Goal: Information Seeking & Learning: Learn about a topic

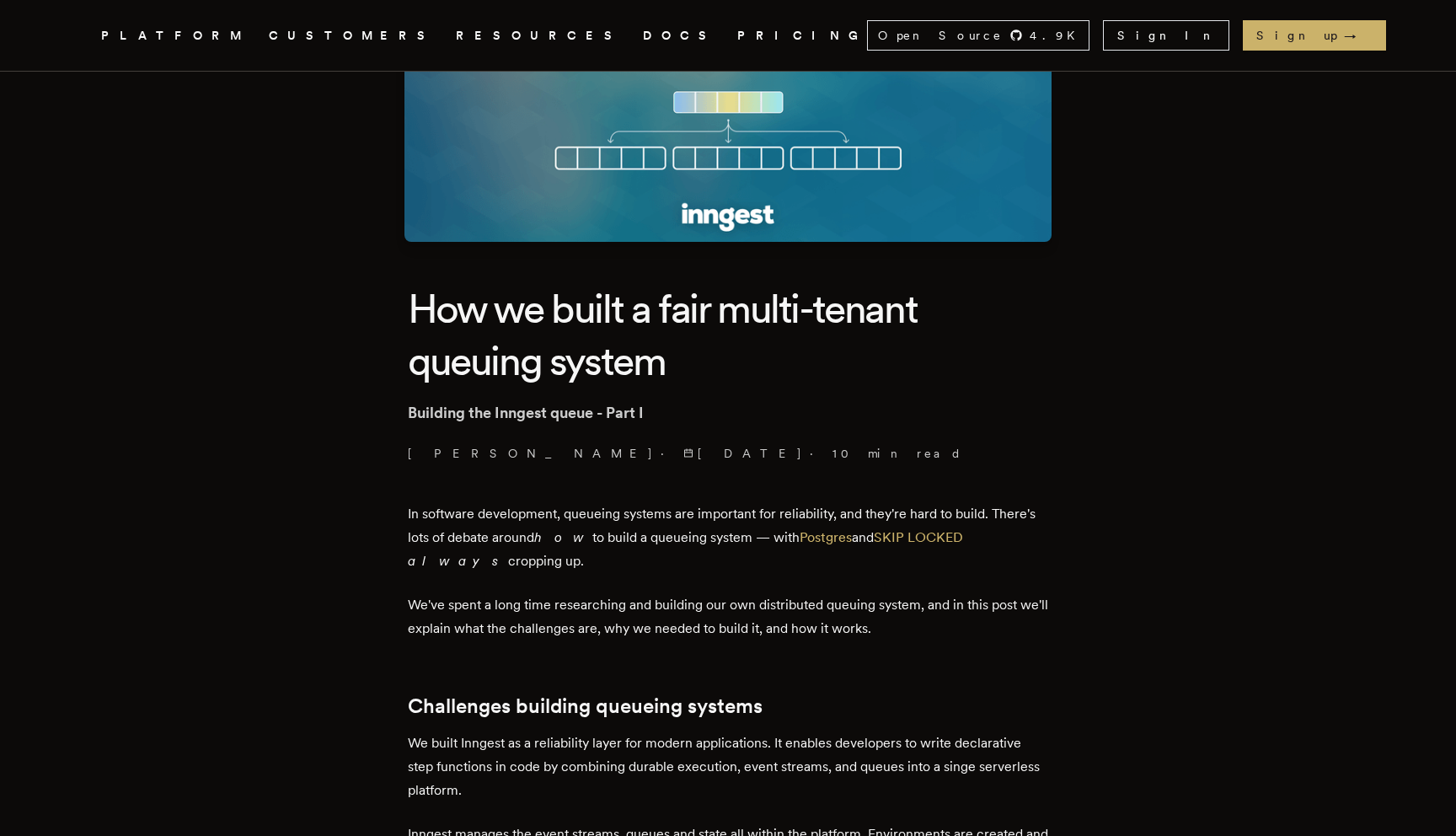
scroll to position [377, 0]
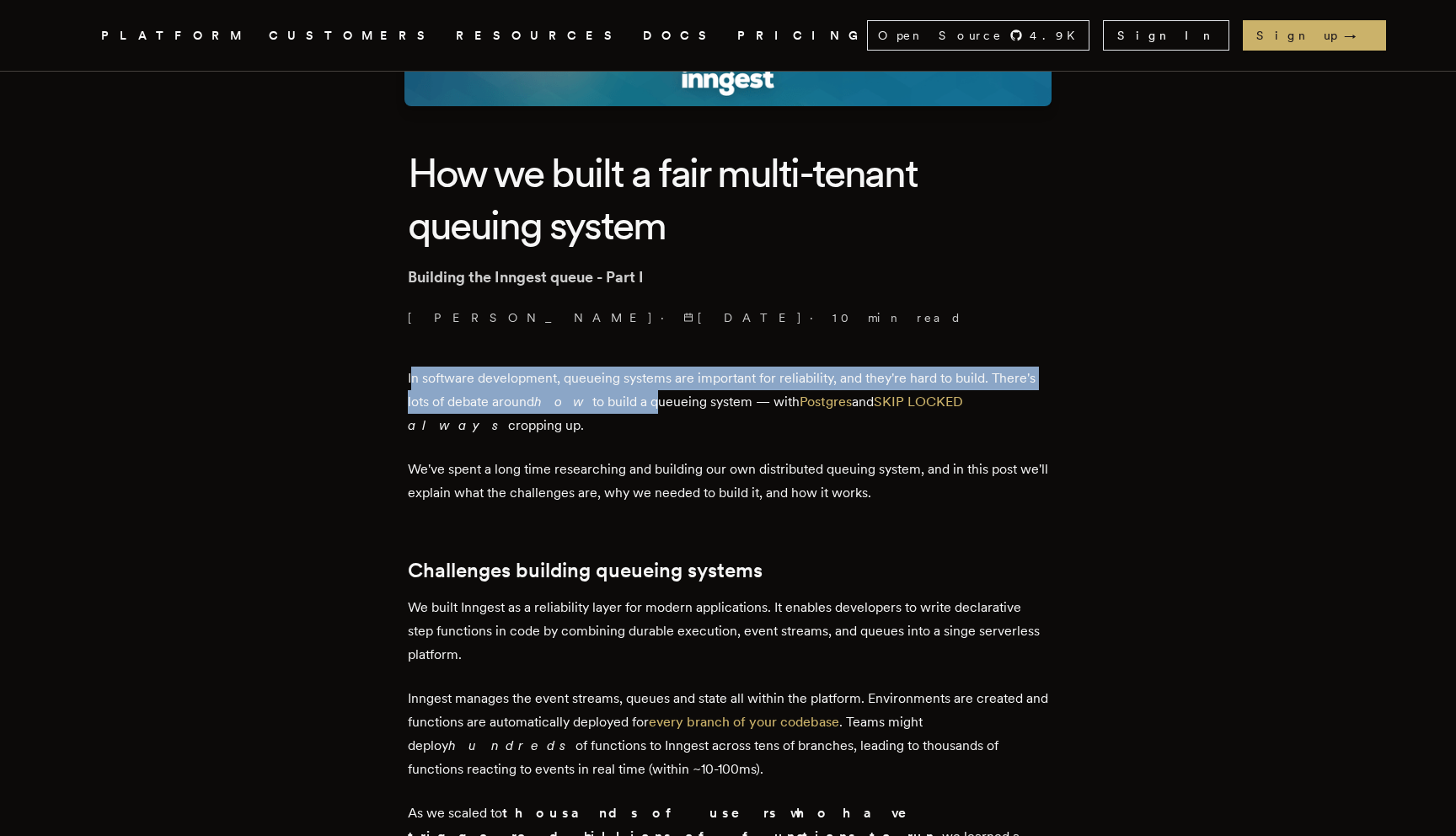
drag, startPoint x: 420, startPoint y: 371, endPoint x: 633, endPoint y: 390, distance: 213.8
click at [633, 390] on p "In software development, queueing systems are important for reliability, and th…" at bounding box center [728, 402] width 641 height 71
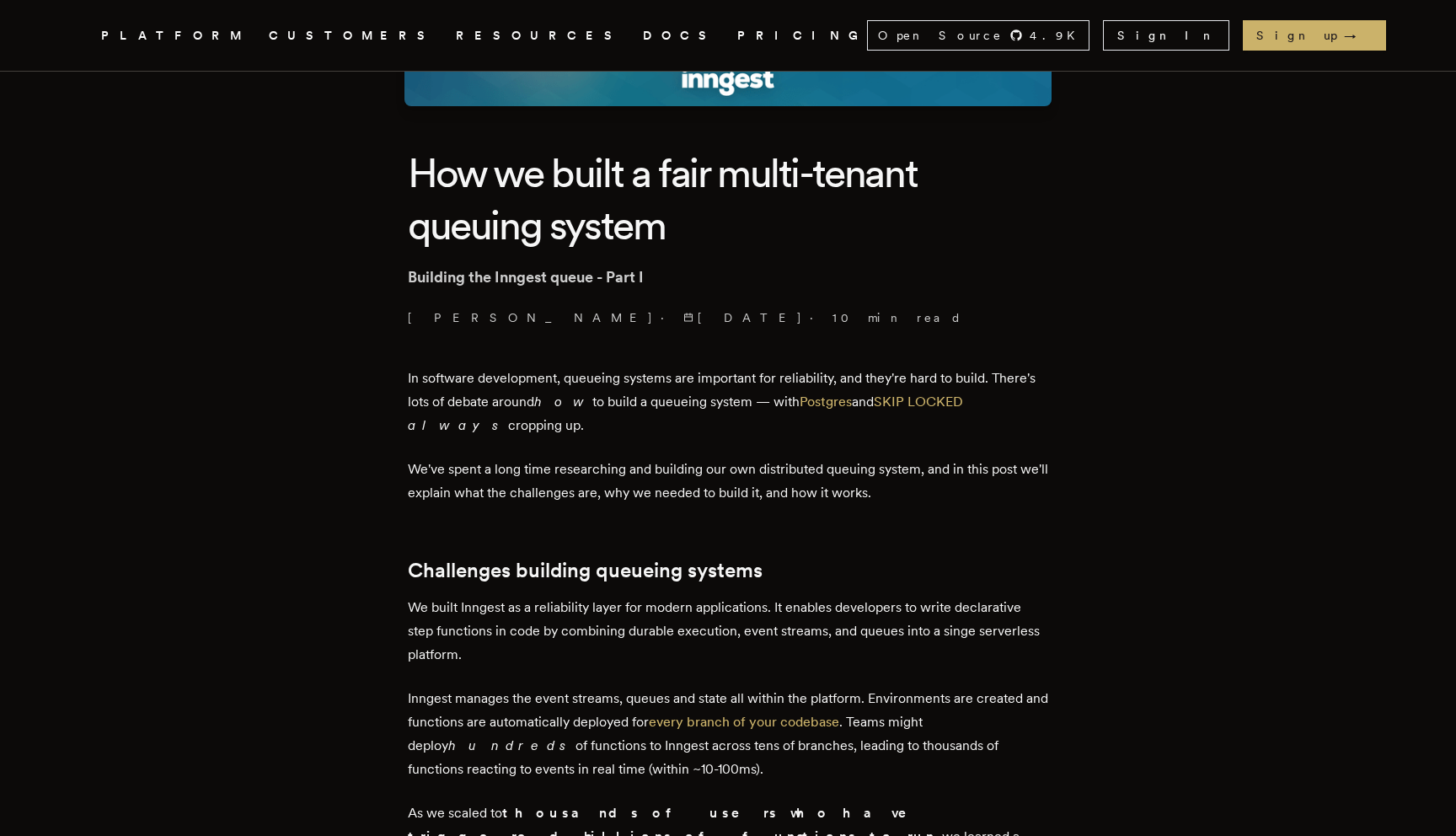
scroll to position [651, 0]
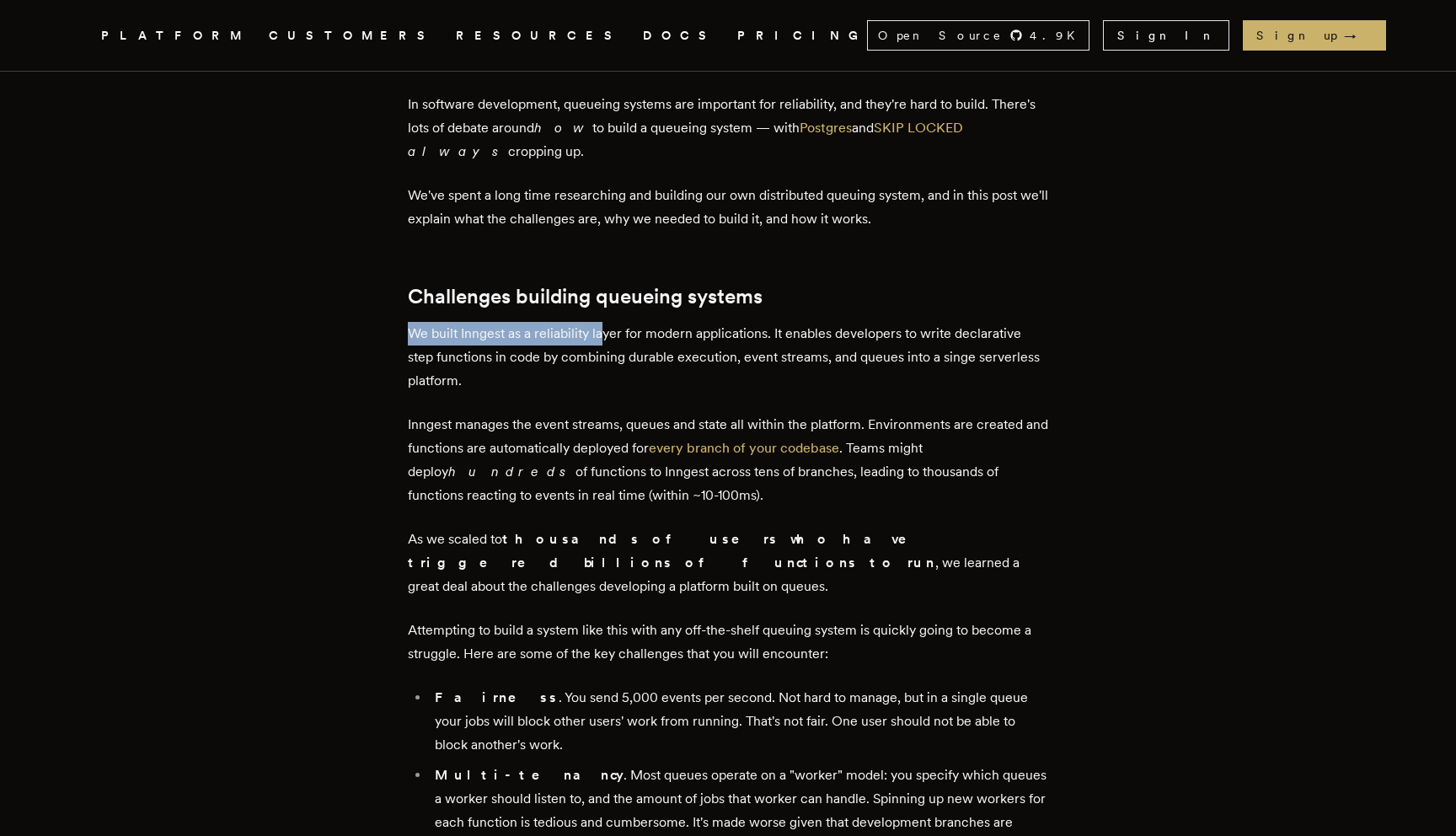
drag, startPoint x: 412, startPoint y: 329, endPoint x: 608, endPoint y: 338, distance: 196.2
click at [608, 338] on p "We built Inngest as a reliability layer for modern applications. It enables dev…" at bounding box center [728, 357] width 641 height 71
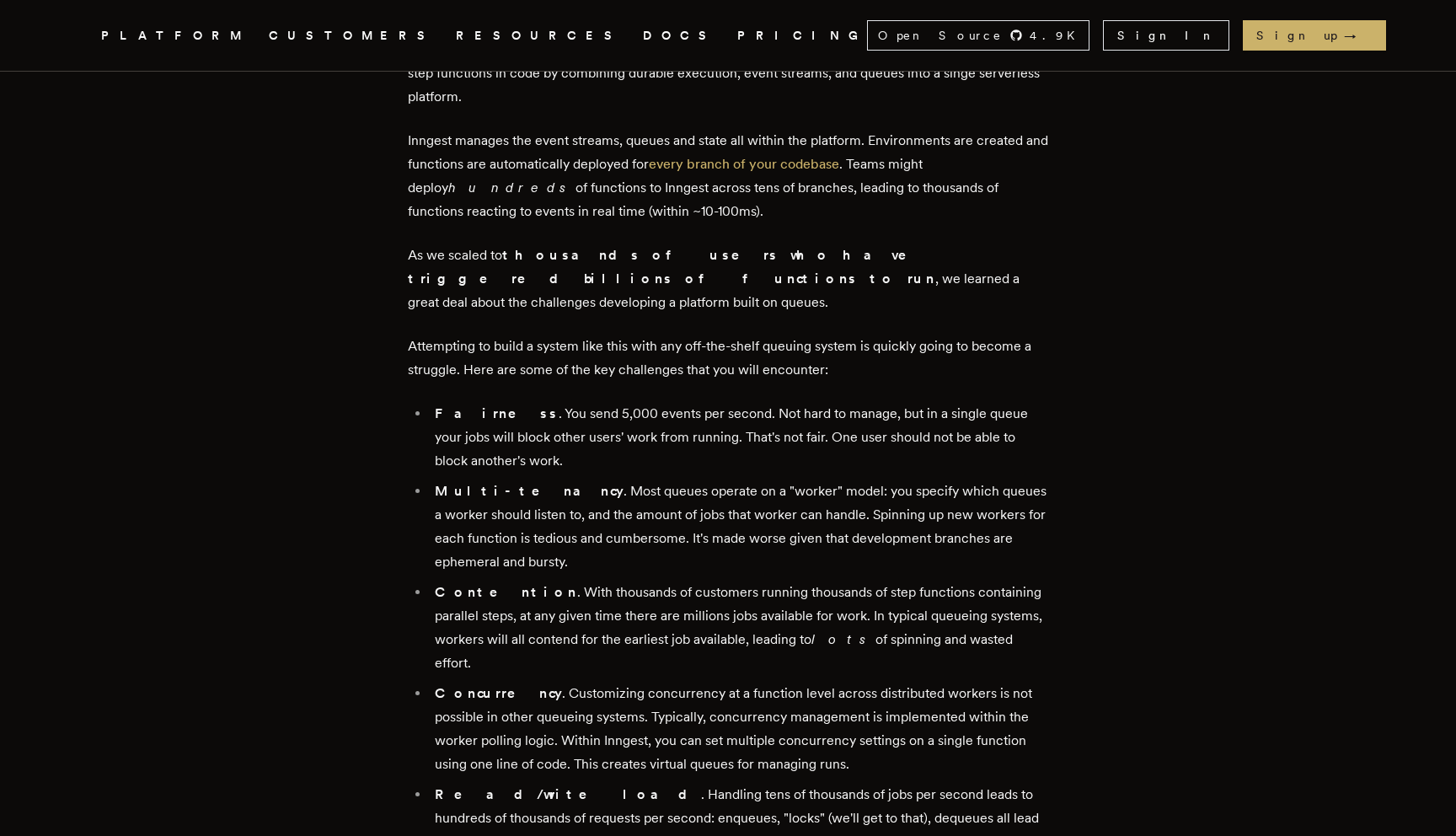
scroll to position [942, 0]
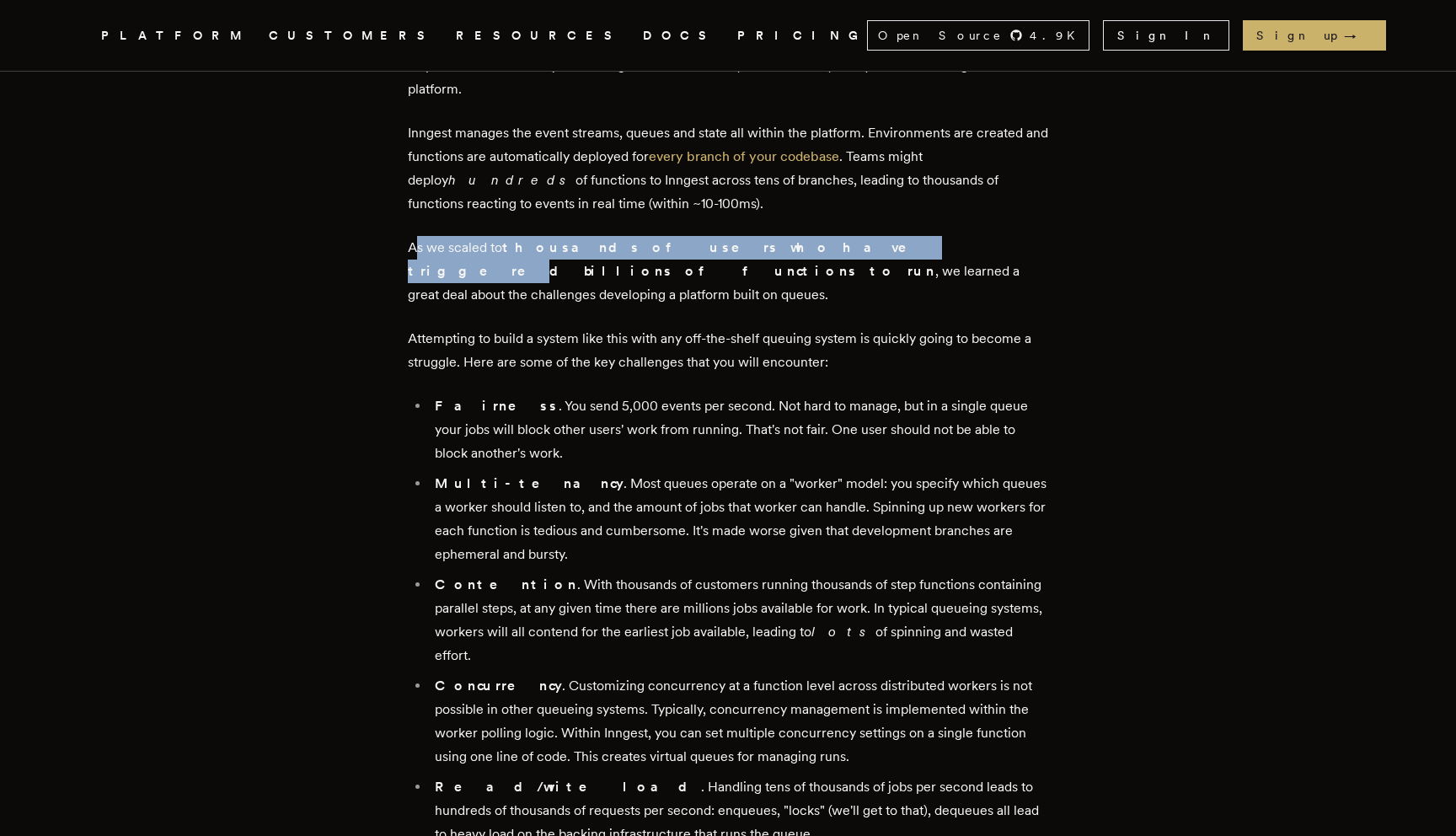
drag, startPoint x: 422, startPoint y: 245, endPoint x: 741, endPoint y: 250, distance: 319.0
click at [741, 250] on p "As we scaled to thousands of users who have triggered billions of functions to …" at bounding box center [728, 271] width 641 height 71
click at [741, 250] on strong "thousands of users who have triggered billions of functions to run" at bounding box center [671, 259] width 528 height 39
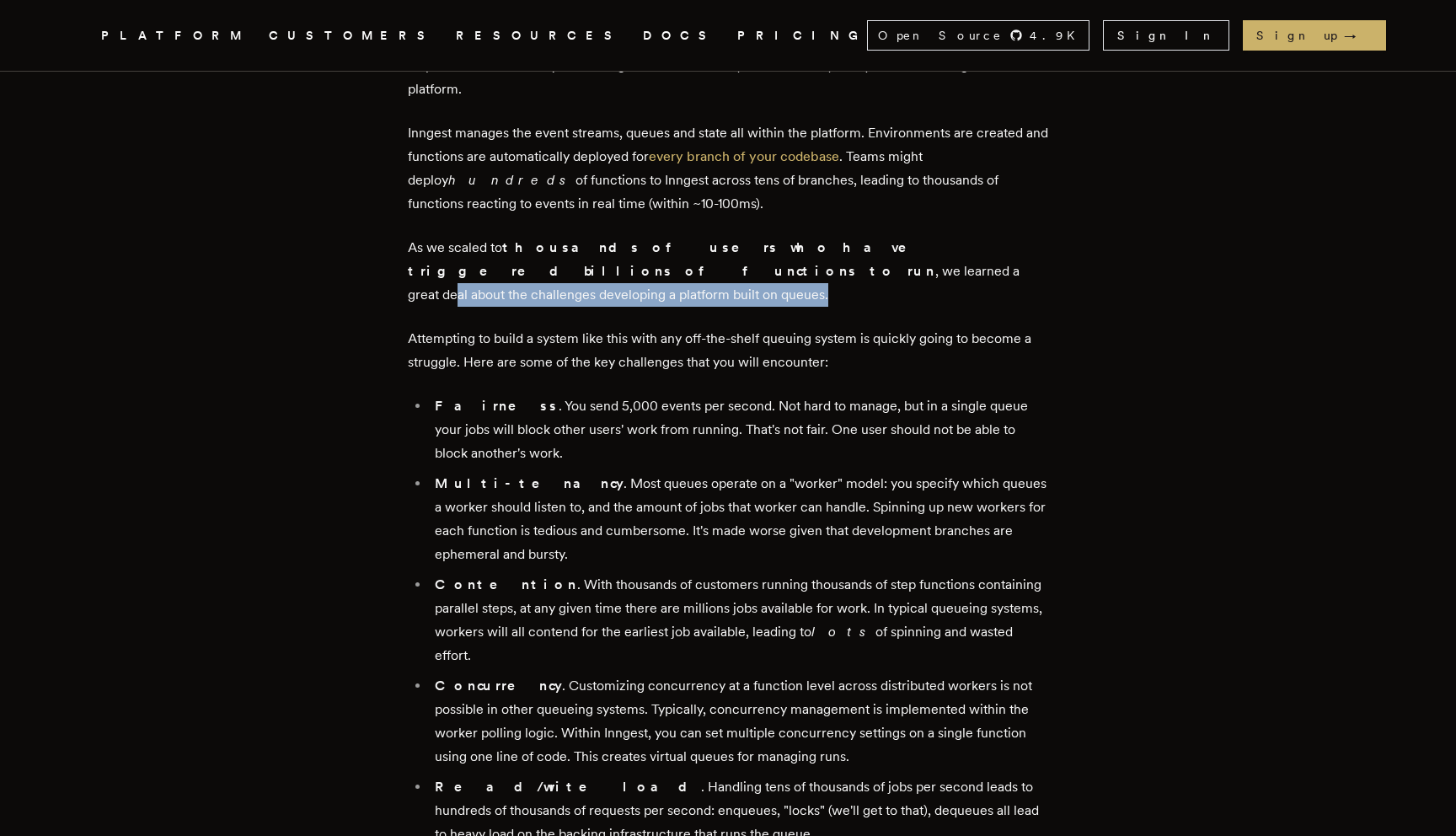
drag, startPoint x: 805, startPoint y: 278, endPoint x: 428, endPoint y: 262, distance: 377.3
click at [428, 262] on p "As we scaled to thousands of users who have triggered billions of functions to …" at bounding box center [728, 271] width 641 height 71
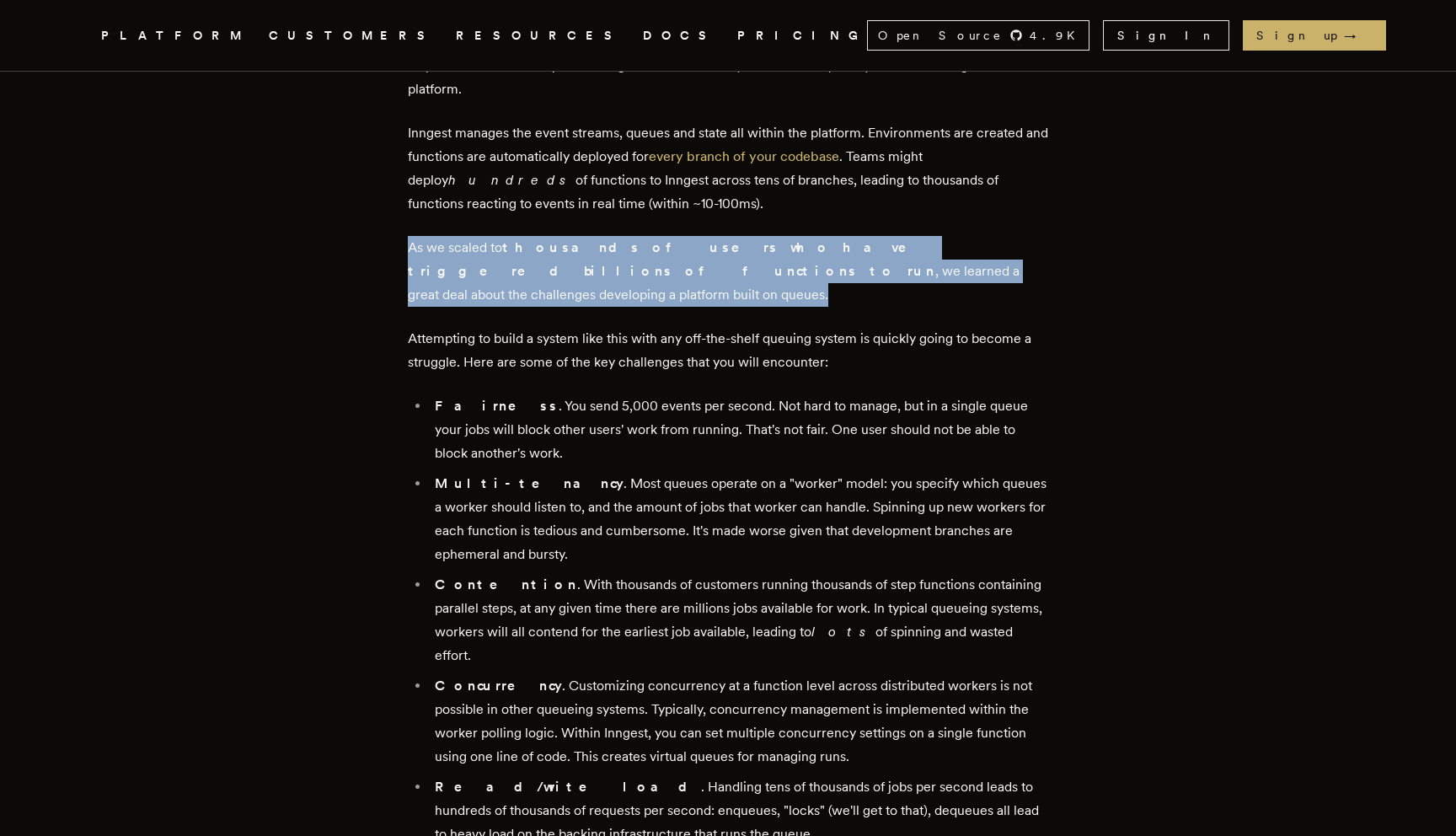
drag, startPoint x: 403, startPoint y: 241, endPoint x: 861, endPoint y: 265, distance: 458.6
click at [861, 265] on p "As we scaled to thousands of users who have triggered billions of functions to …" at bounding box center [728, 271] width 641 height 71
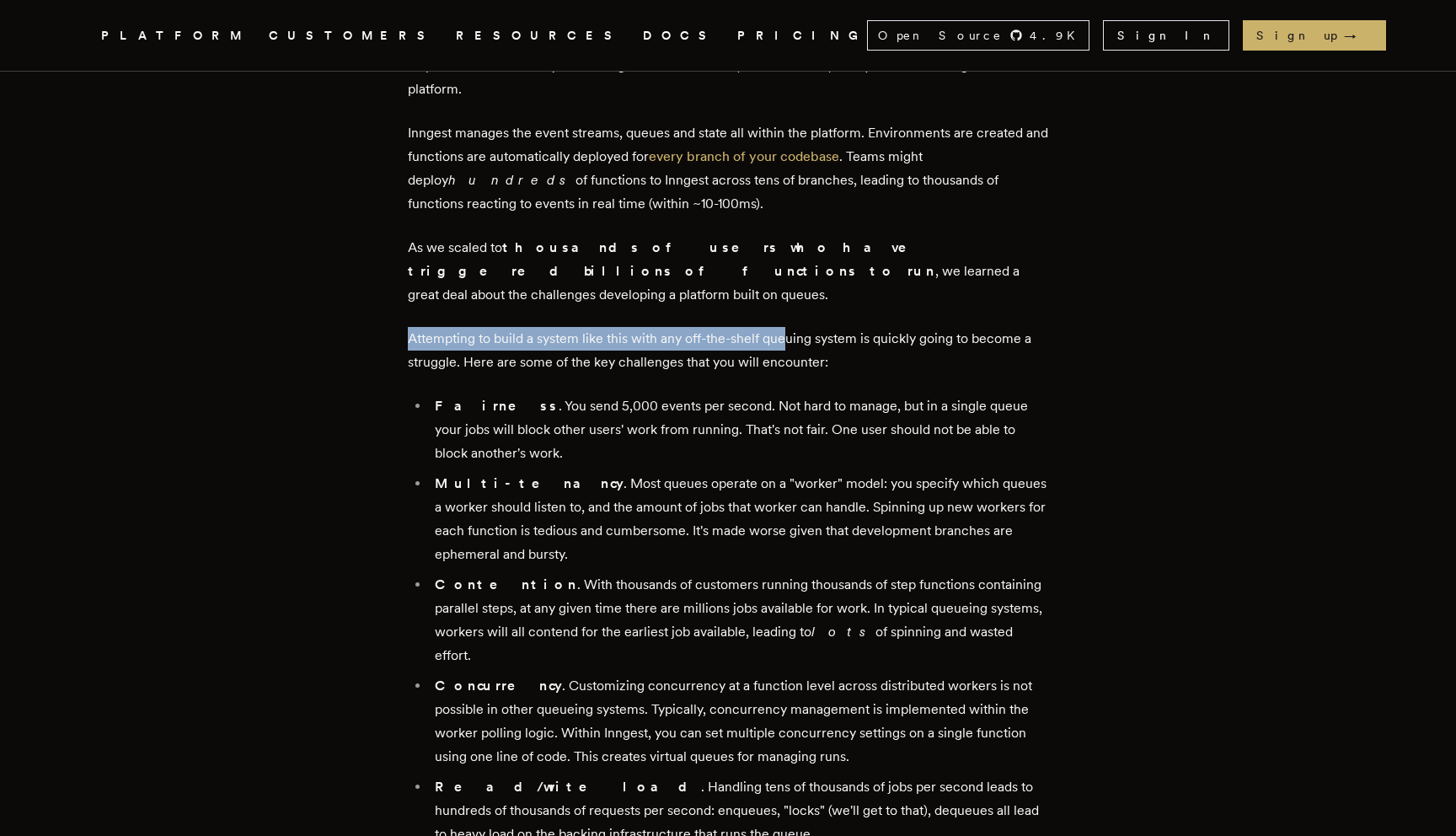
drag, startPoint x: 403, startPoint y: 311, endPoint x: 795, endPoint y: 324, distance: 392.2
click at [795, 327] on p "Attempting to build a system like this with any off-the-shelf queuing system is…" at bounding box center [728, 350] width 641 height 47
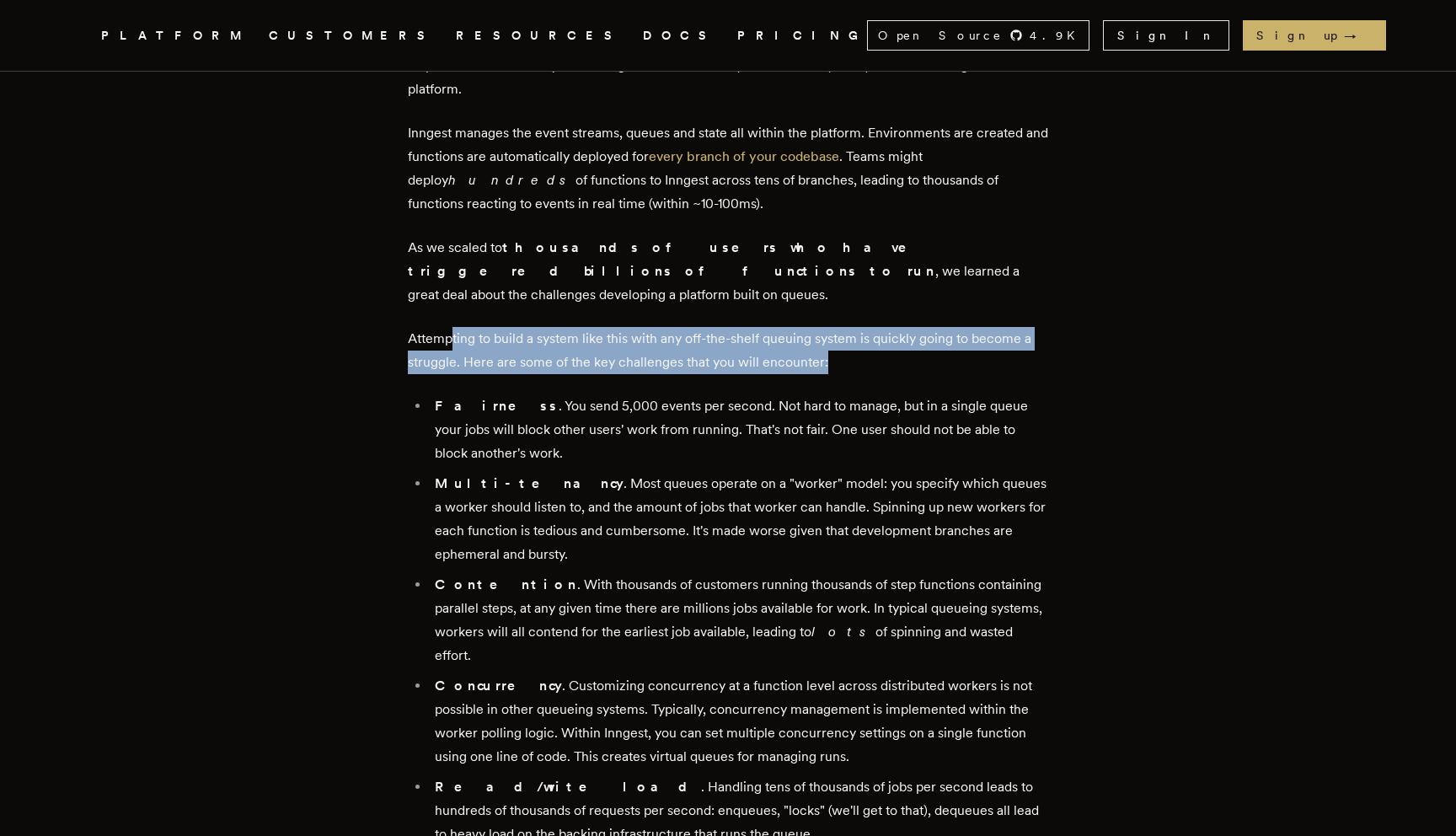
drag, startPoint x: 828, startPoint y: 340, endPoint x: 458, endPoint y: 305, distance: 371.7
click at [458, 327] on p "Attempting to build a system like this with any off-the-shelf queuing system is…" at bounding box center [728, 350] width 641 height 47
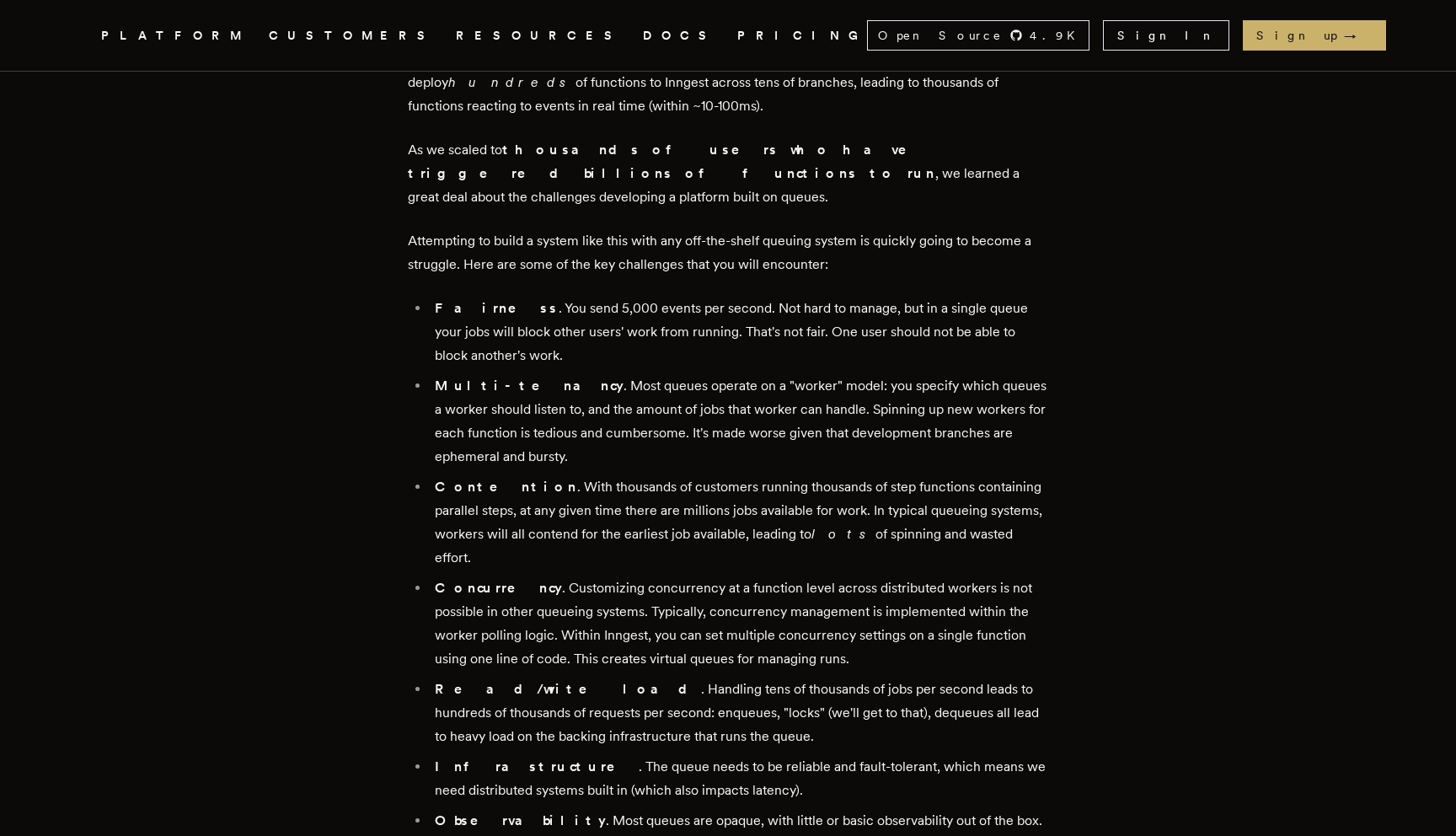
scroll to position [1174, 0]
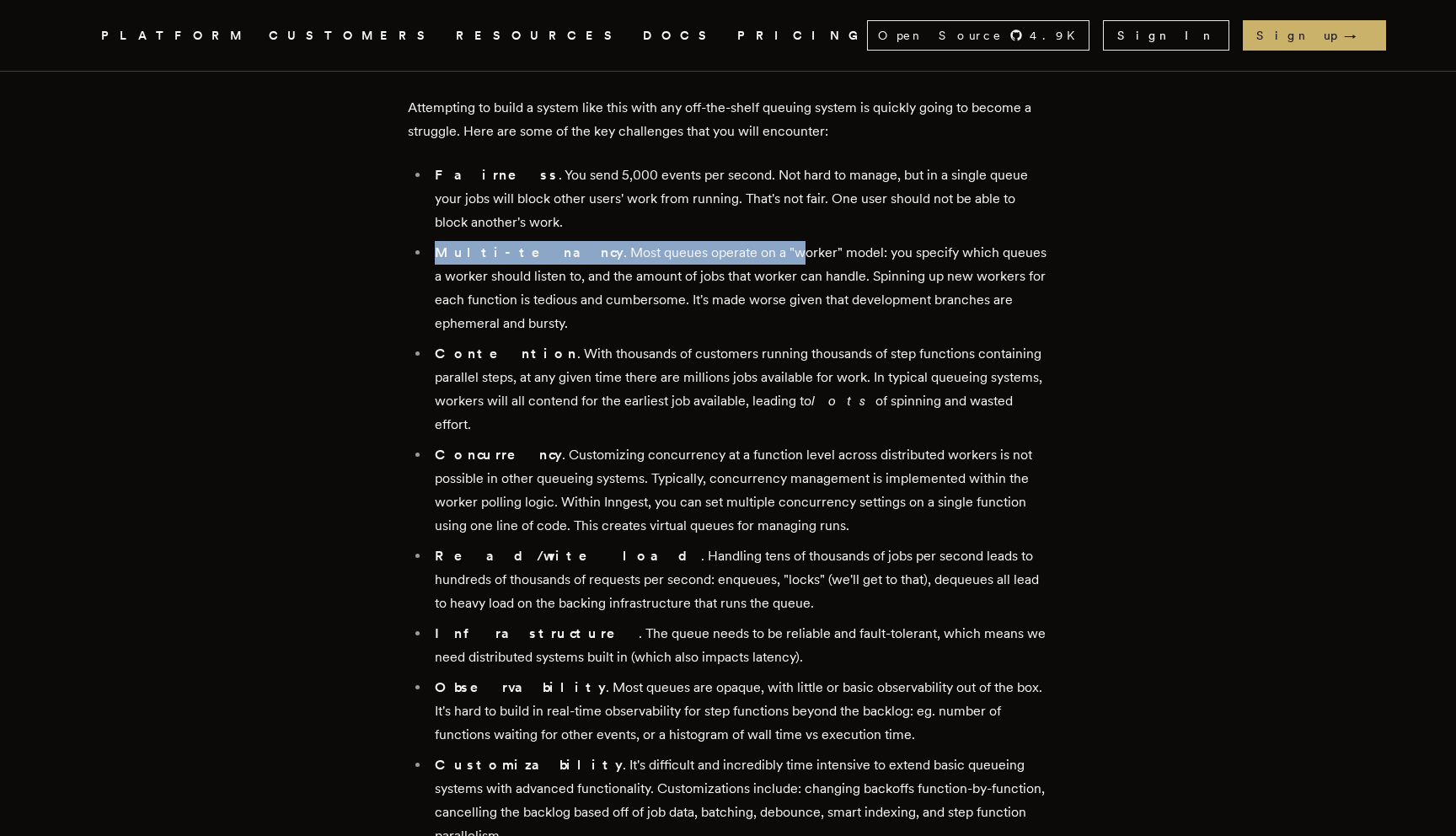
drag, startPoint x: 441, startPoint y: 231, endPoint x: 708, endPoint y: 231, distance: 267.0
click at [709, 241] on li "Multi-tenancy . Most queues operate on a "worker" model: you specify which queu…" at bounding box center [739, 288] width 619 height 95
click at [708, 241] on li "Multi-tenancy . Most queues operate on a "worker" model: you specify which queu…" at bounding box center [739, 288] width 619 height 95
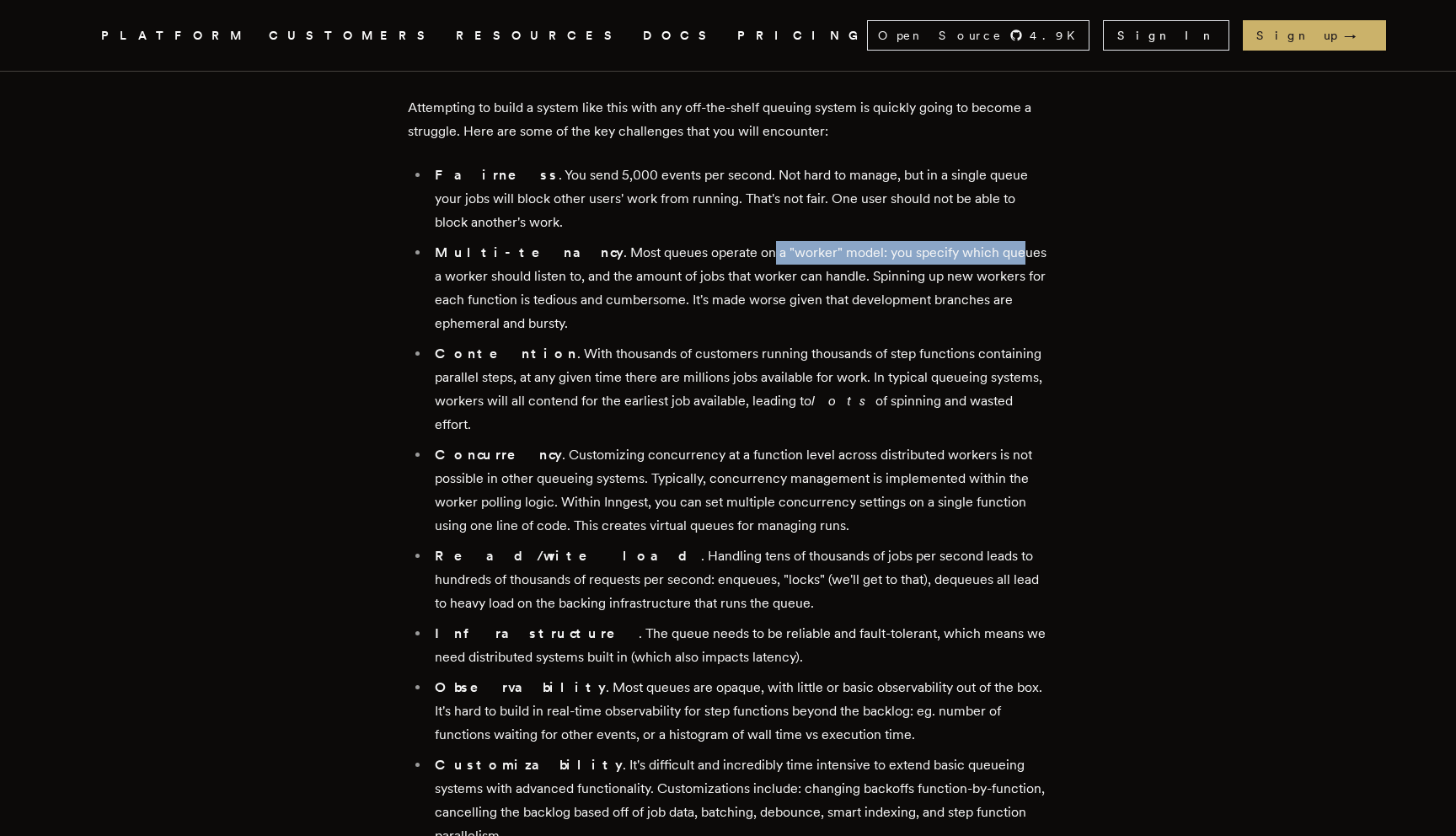
drag, startPoint x: 678, startPoint y: 231, endPoint x: 941, endPoint y: 233, distance: 263.0
click at [940, 241] on li "Multi-tenancy . Most queues operate on a "worker" model: you specify which queu…" at bounding box center [739, 288] width 619 height 95
click at [941, 241] on li "Multi-tenancy . Most queues operate on a "worker" model: you specify which queu…" at bounding box center [739, 288] width 619 height 95
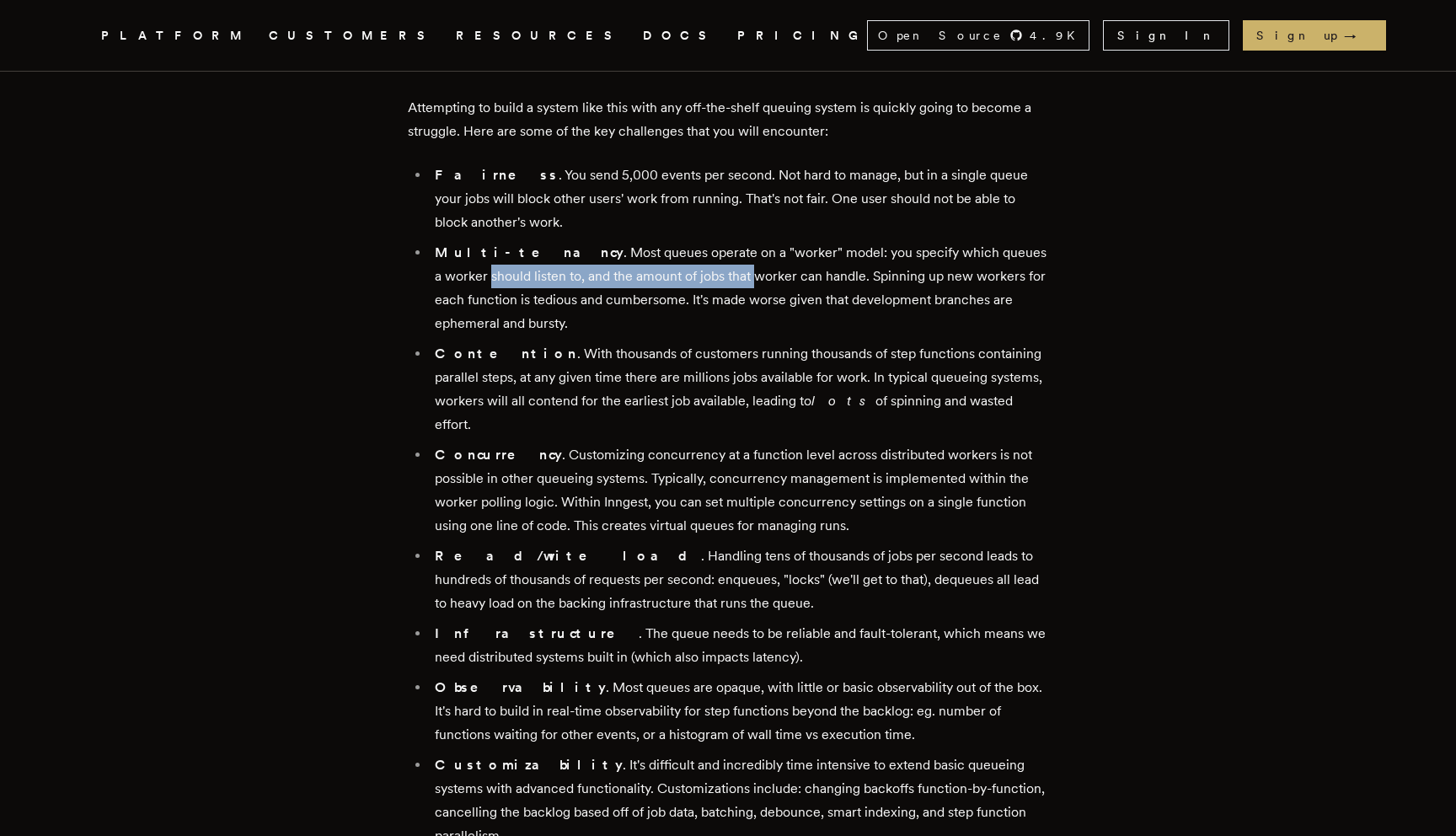
drag, startPoint x: 438, startPoint y: 255, endPoint x: 718, endPoint y: 255, distance: 280.0
click at [718, 255] on li "Multi-tenancy . Most queues operate on a "worker" model: you specify which queu…" at bounding box center [739, 288] width 619 height 95
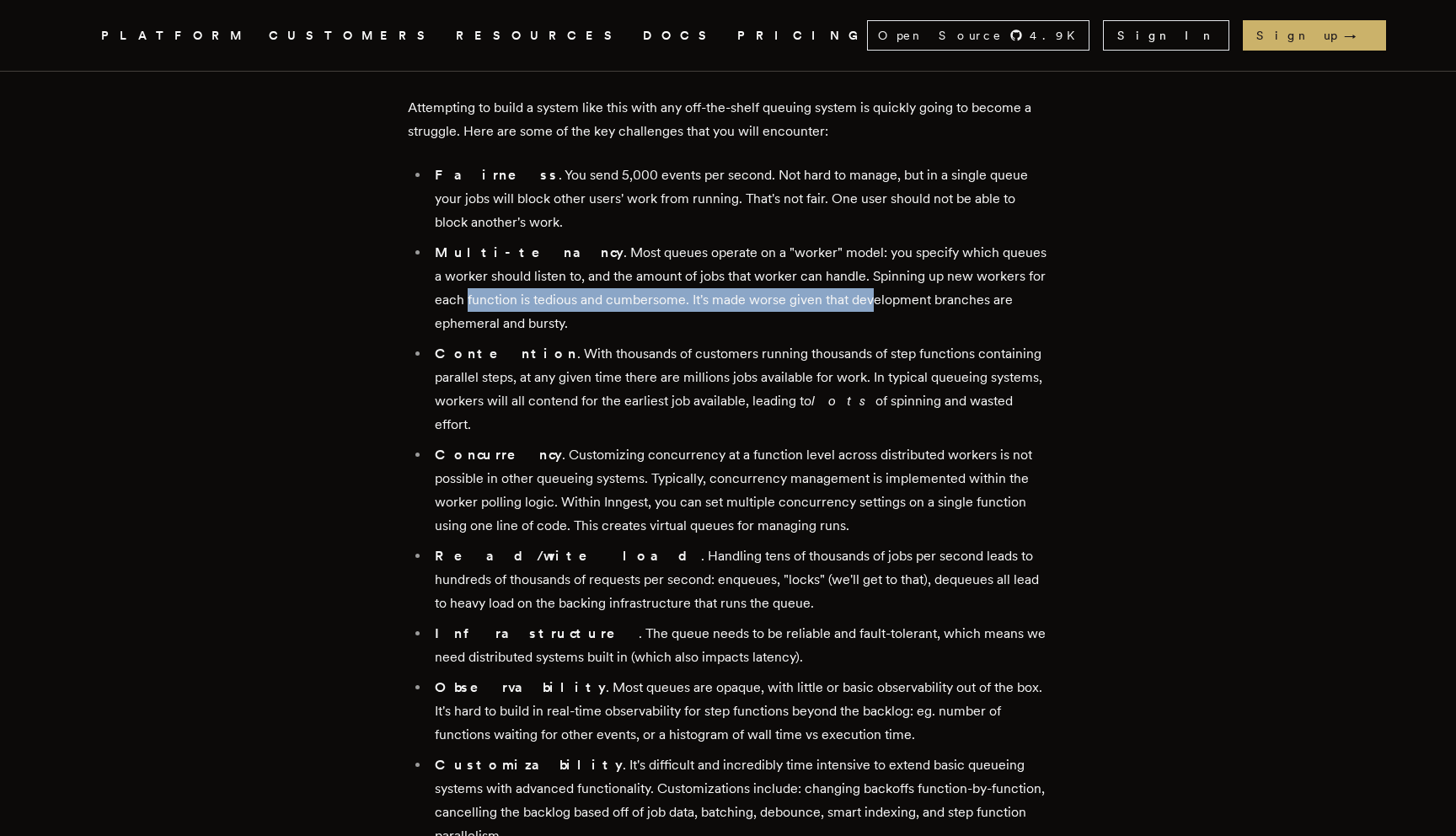
drag, startPoint x: 427, startPoint y: 272, endPoint x: 847, endPoint y: 280, distance: 420.1
click at [847, 280] on ul "Fairness . You send 5,000 events per second. Not hard to manage, but in a singl…" at bounding box center [728, 506] width 641 height 684
click at [847, 280] on li "Multi-tenancy . Most queues operate on a "worker" model: you specify which queu…" at bounding box center [739, 288] width 619 height 95
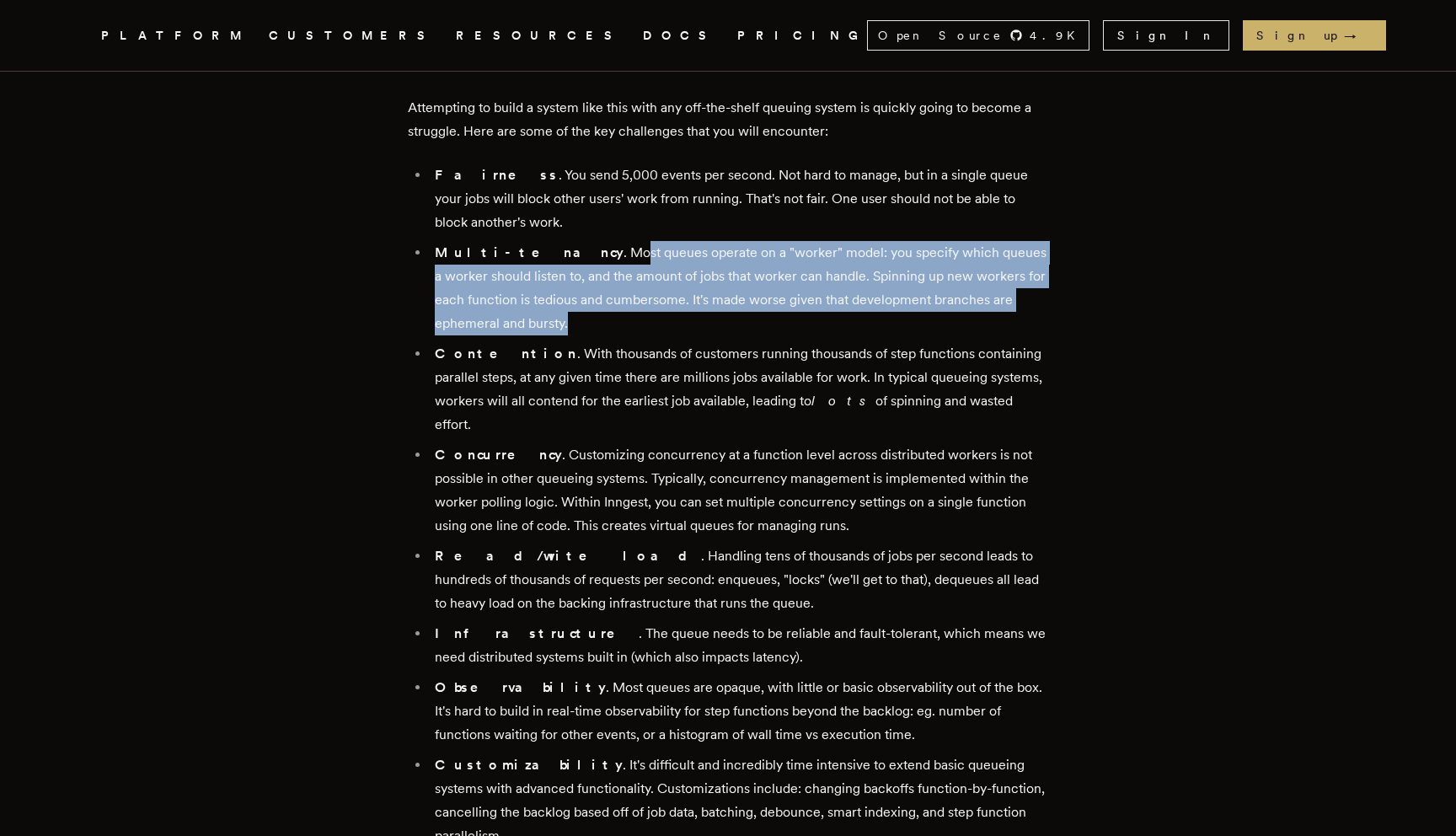
drag, startPoint x: 587, startPoint y: 301, endPoint x: 555, endPoint y: 219, distance: 88.0
click at [555, 241] on li "Multi-tenancy . Most queues operate on a "worker" model: you specify which queu…" at bounding box center [739, 288] width 619 height 95
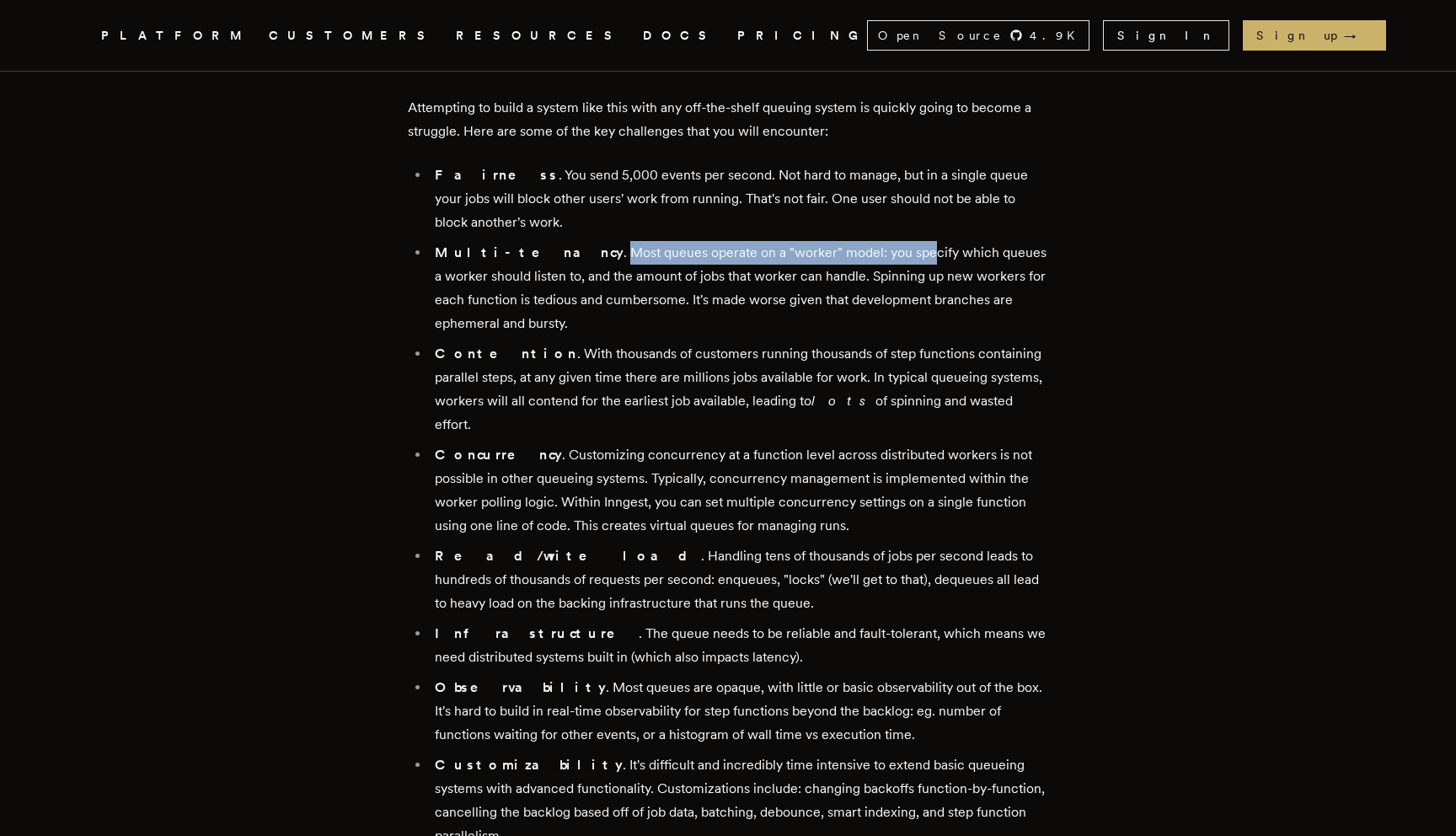
drag, startPoint x: 673, startPoint y: 221, endPoint x: 842, endPoint y: 221, distance: 169.0
click at [842, 241] on li "Multi-tenancy . Most queues operate on a "worker" model: you specify which queu…" at bounding box center [739, 288] width 619 height 95
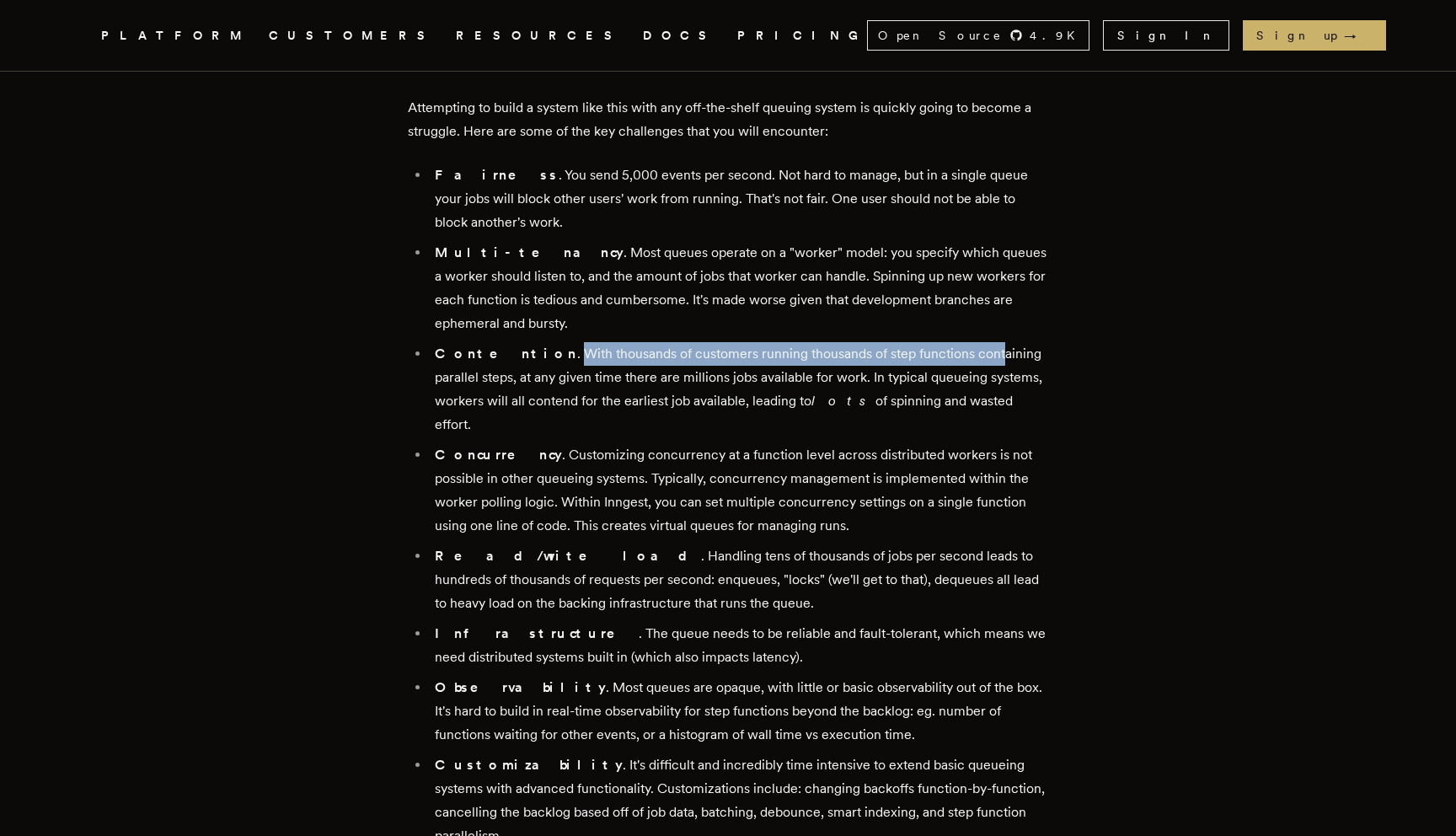
drag, startPoint x: 519, startPoint y: 327, endPoint x: 939, endPoint y: 333, distance: 420.0
click at [939, 342] on li "Contention . With thousands of customers running thousands of step functions co…" at bounding box center [739, 389] width 619 height 95
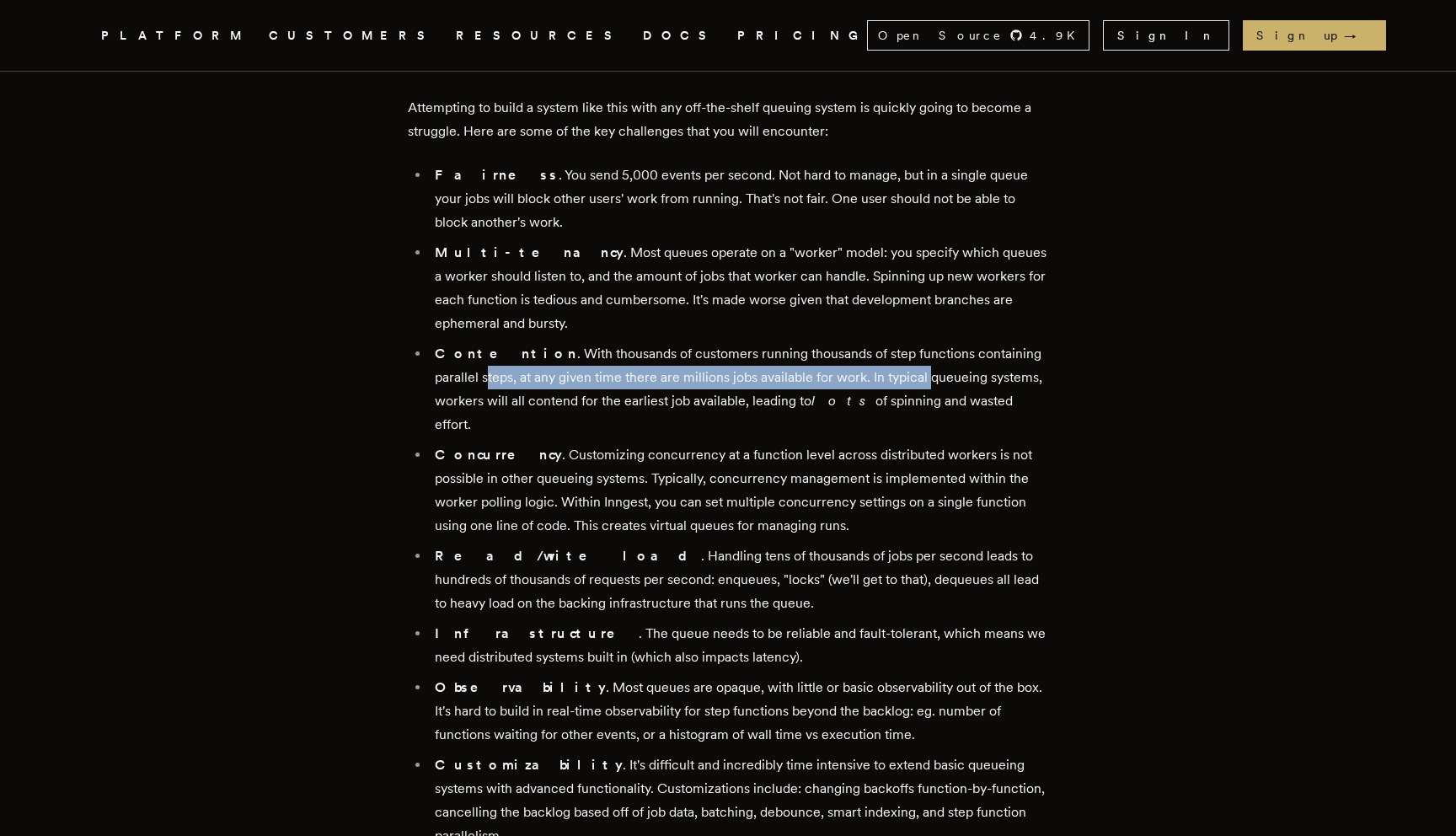
drag, startPoint x: 445, startPoint y: 345, endPoint x: 887, endPoint y: 345, distance: 442.0
click at [888, 347] on li "Contention . With thousands of customers running thousands of step functions co…" at bounding box center [739, 389] width 619 height 95
click at [887, 345] on li "Contention . With thousands of customers running thousands of step functions co…" at bounding box center [739, 389] width 619 height 95
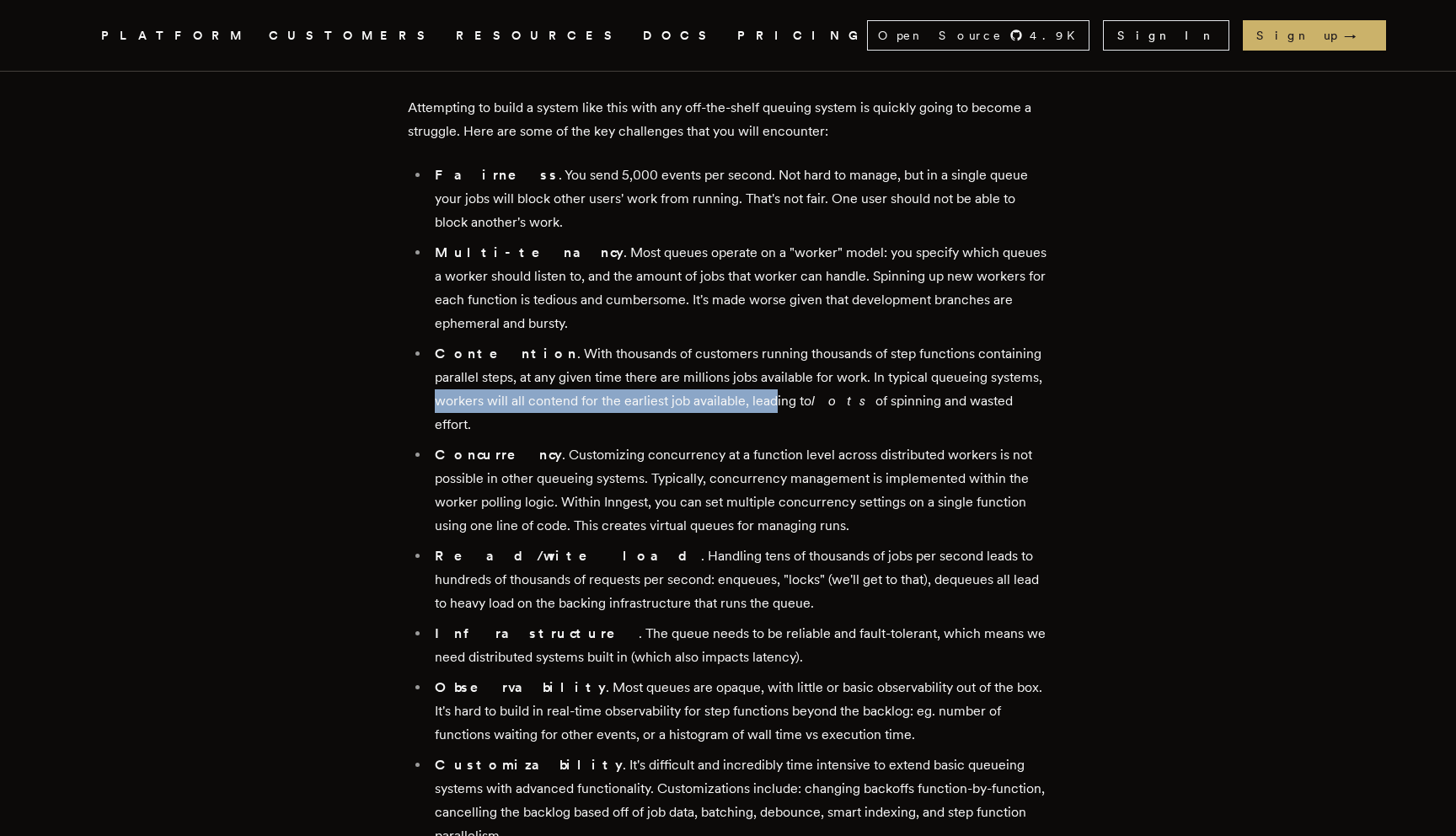
drag, startPoint x: 438, startPoint y: 377, endPoint x: 777, endPoint y: 386, distance: 339.1
click at [777, 386] on li "Contention . With thousands of customers running thousands of step functions co…" at bounding box center [739, 389] width 619 height 95
drag, startPoint x: 704, startPoint y: 375, endPoint x: 1105, endPoint y: 374, distance: 401.0
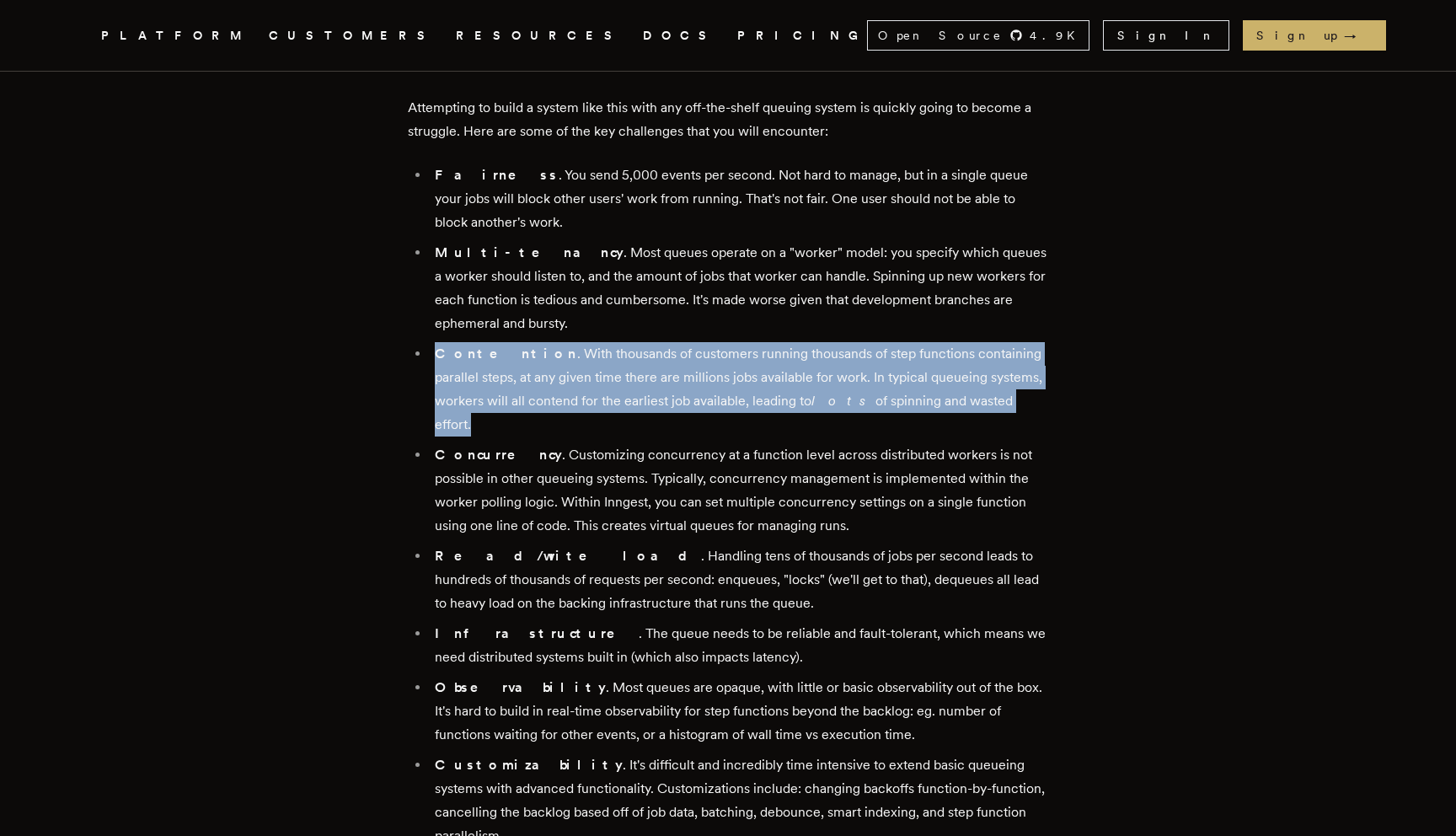
drag, startPoint x: 1105, startPoint y: 374, endPoint x: 433, endPoint y: 325, distance: 673.8
click at [433, 325] on ul "Fairness . You send 5,000 events per second. Not hard to manage, but in a singl…" at bounding box center [728, 506] width 641 height 684
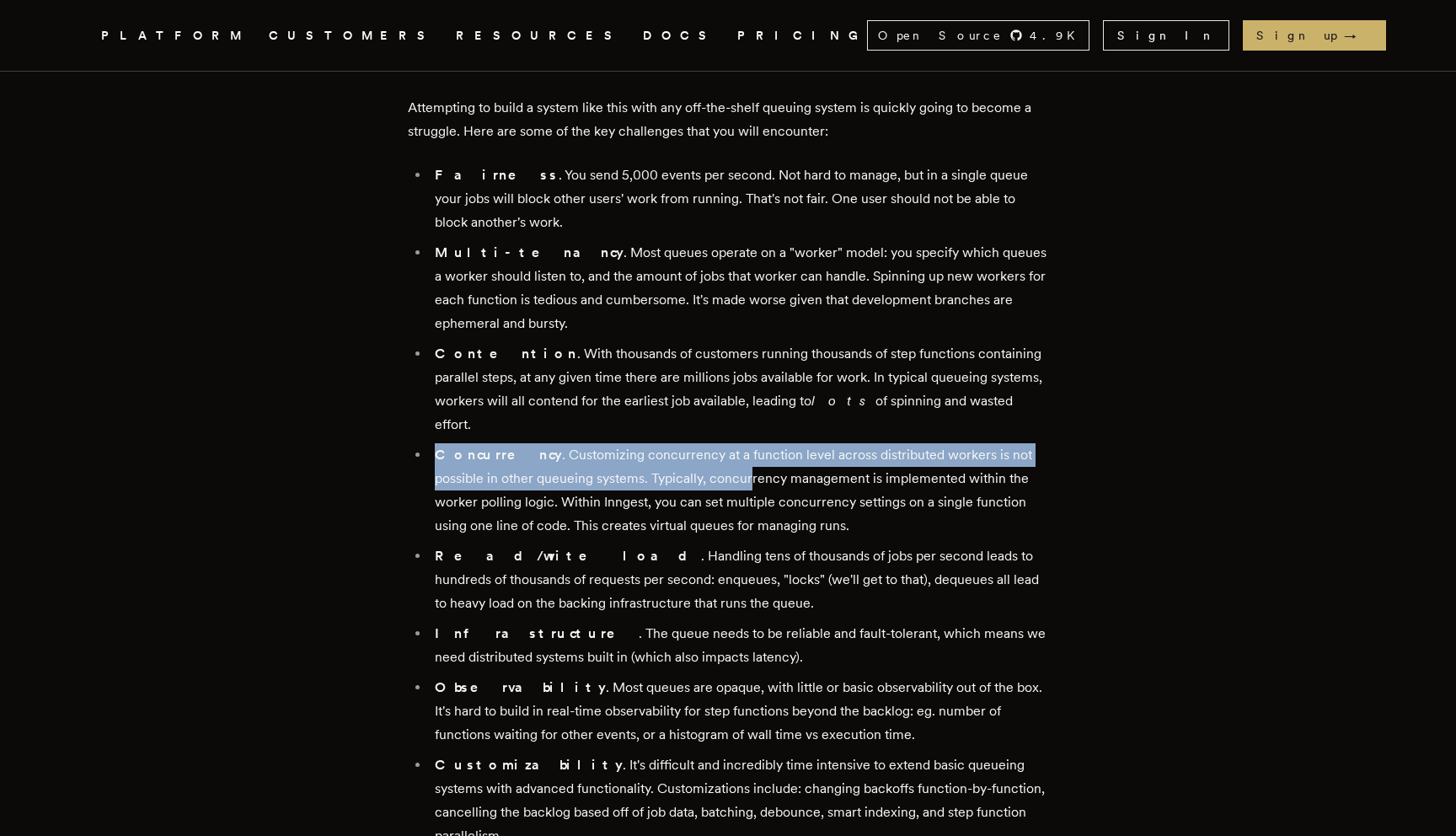
drag, startPoint x: 442, startPoint y: 407, endPoint x: 705, endPoint y: 423, distance: 263.5
click at [705, 443] on li "Concurrency . Customizing concurrency at a function level across distributed wo…" at bounding box center [739, 490] width 619 height 95
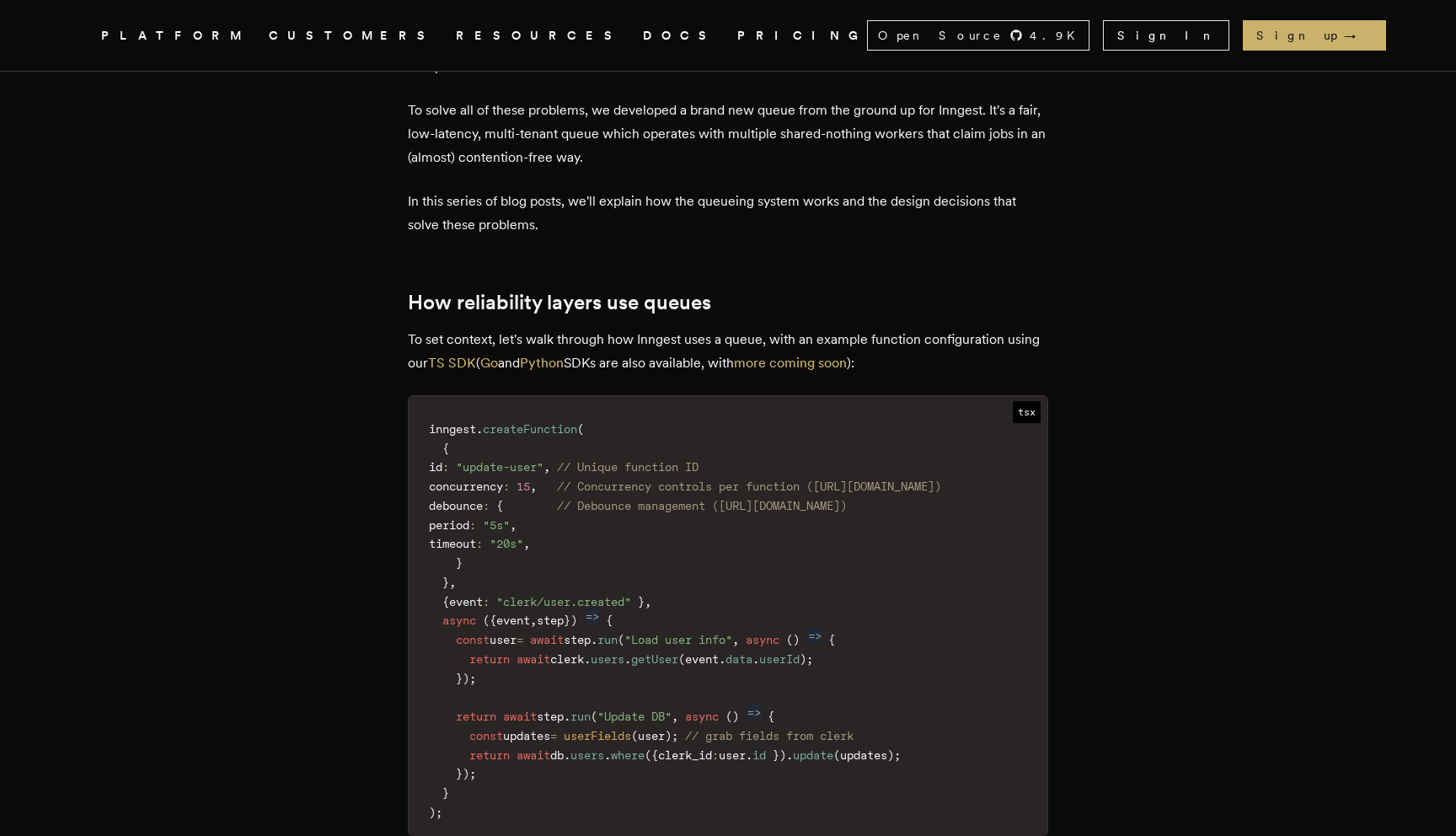
scroll to position [2008, 0]
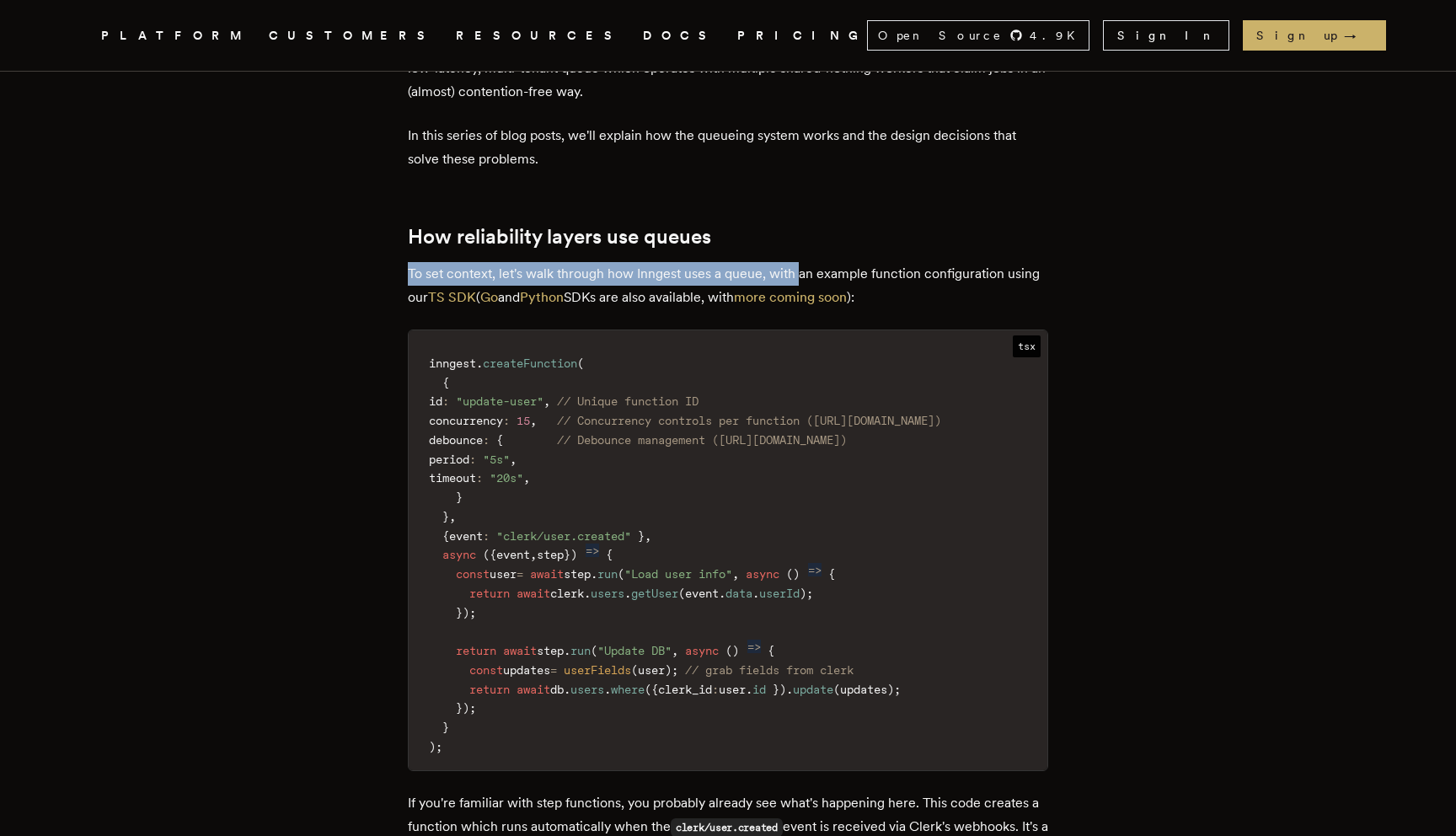
drag, startPoint x: 406, startPoint y: 200, endPoint x: 804, endPoint y: 200, distance: 398.0
click at [804, 262] on p "To set context, let's walk through how Inngest uses a queue, with an example fu…" at bounding box center [728, 285] width 641 height 47
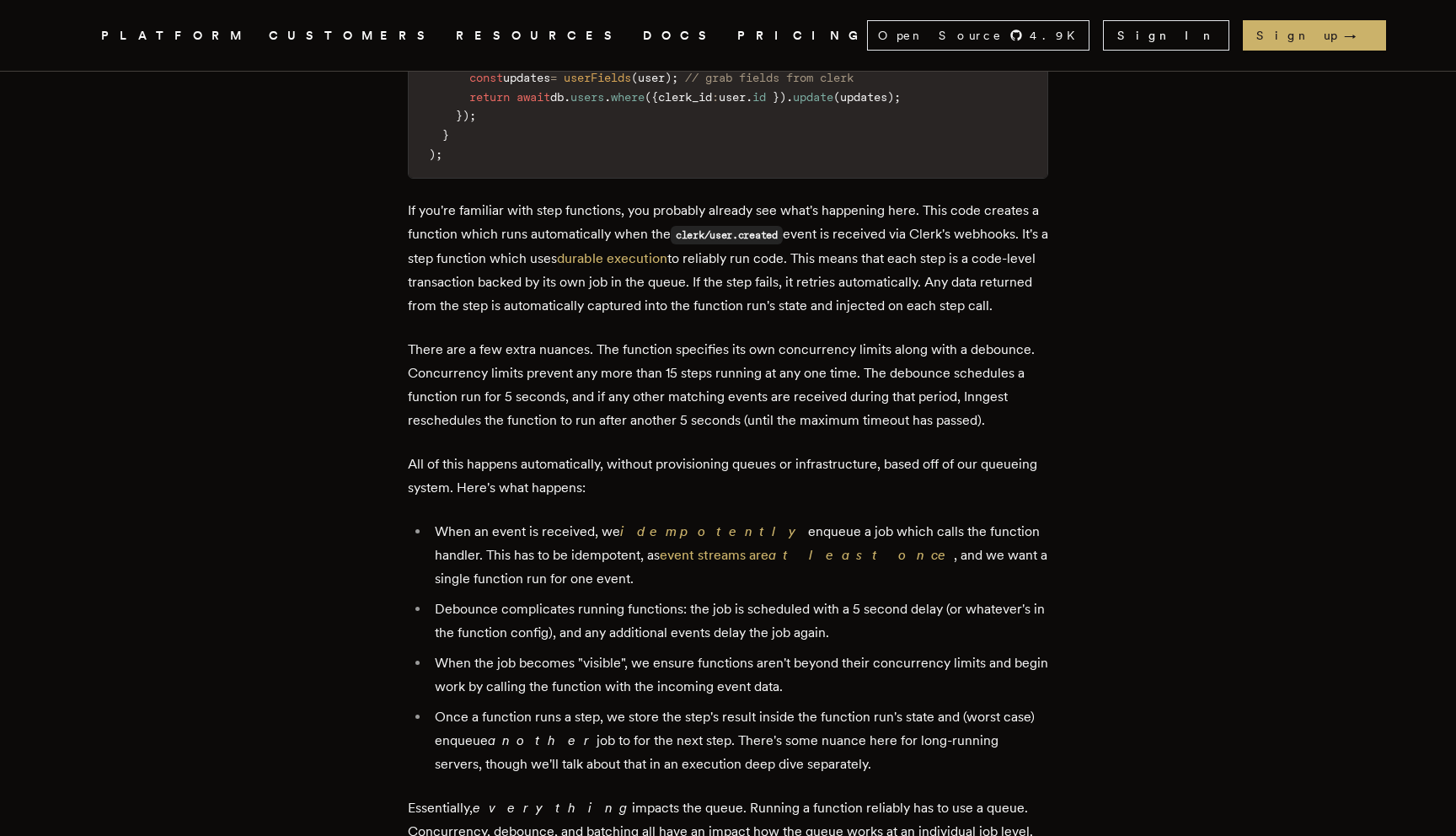
scroll to position [2816, 0]
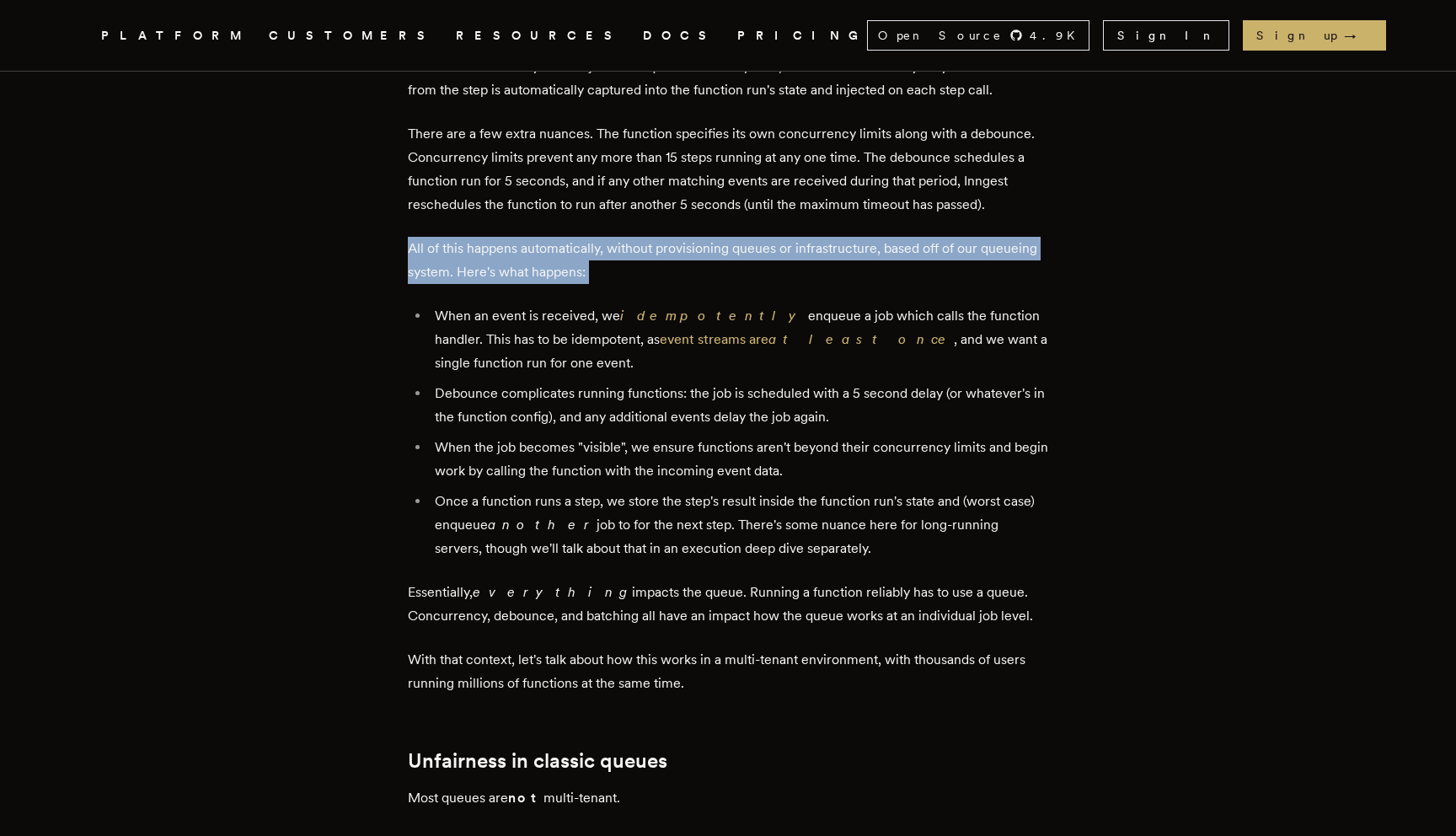
drag, startPoint x: 407, startPoint y: 192, endPoint x: 697, endPoint y: 240, distance: 293.9
click at [697, 240] on main "How we built a fair multi-tenant queuing system Building the Inngest queue - Pa…" at bounding box center [728, 342] width 674 height 6104
click at [697, 240] on div "In software development, queueing systems are important for reliability, and th…" at bounding box center [728, 497] width 641 height 5140
drag, startPoint x: 697, startPoint y: 240, endPoint x: 320, endPoint y: 204, distance: 378.7
click at [320, 204] on article "How we built a fair multi-tenant queuing system Building the Inngest queue - Pa…" at bounding box center [728, 342] width 1214 height 6104
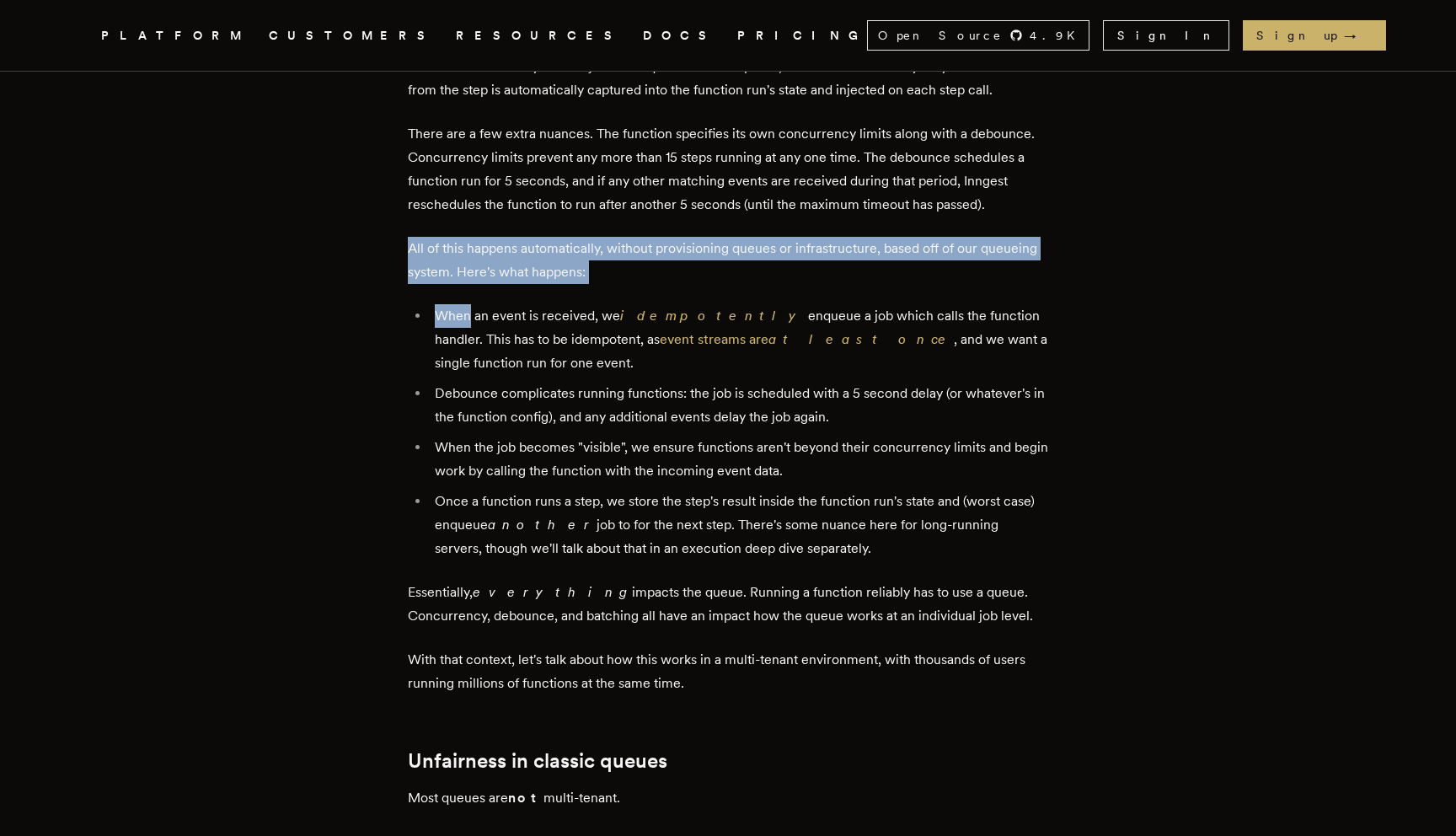
click at [320, 204] on article "How we built a fair multi-tenant queuing system Building the Inngest queue - Pa…" at bounding box center [728, 342] width 1214 height 6104
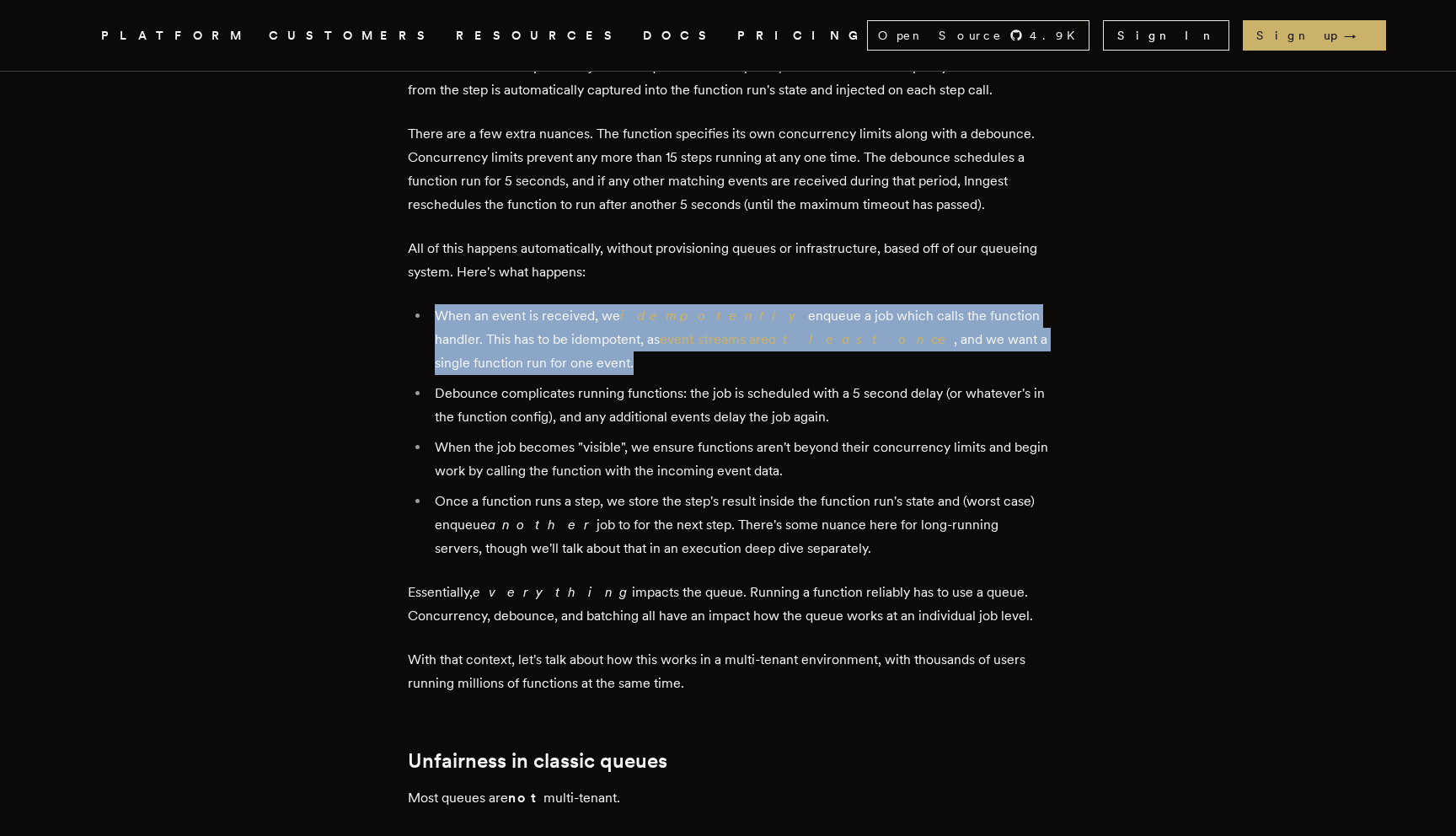
drag, startPoint x: 442, startPoint y: 269, endPoint x: 492, endPoint y: 326, distance: 75.8
click at [492, 326] on li "When an event is received, we idempotently enqueue a job which calls the functi…" at bounding box center [739, 340] width 619 height 71
drag, startPoint x: 492, startPoint y: 326, endPoint x: 421, endPoint y: 251, distance: 103.3
click at [421, 251] on div "In software development, queueing systems are important for reliability, and th…" at bounding box center [728, 497] width 641 height 5140
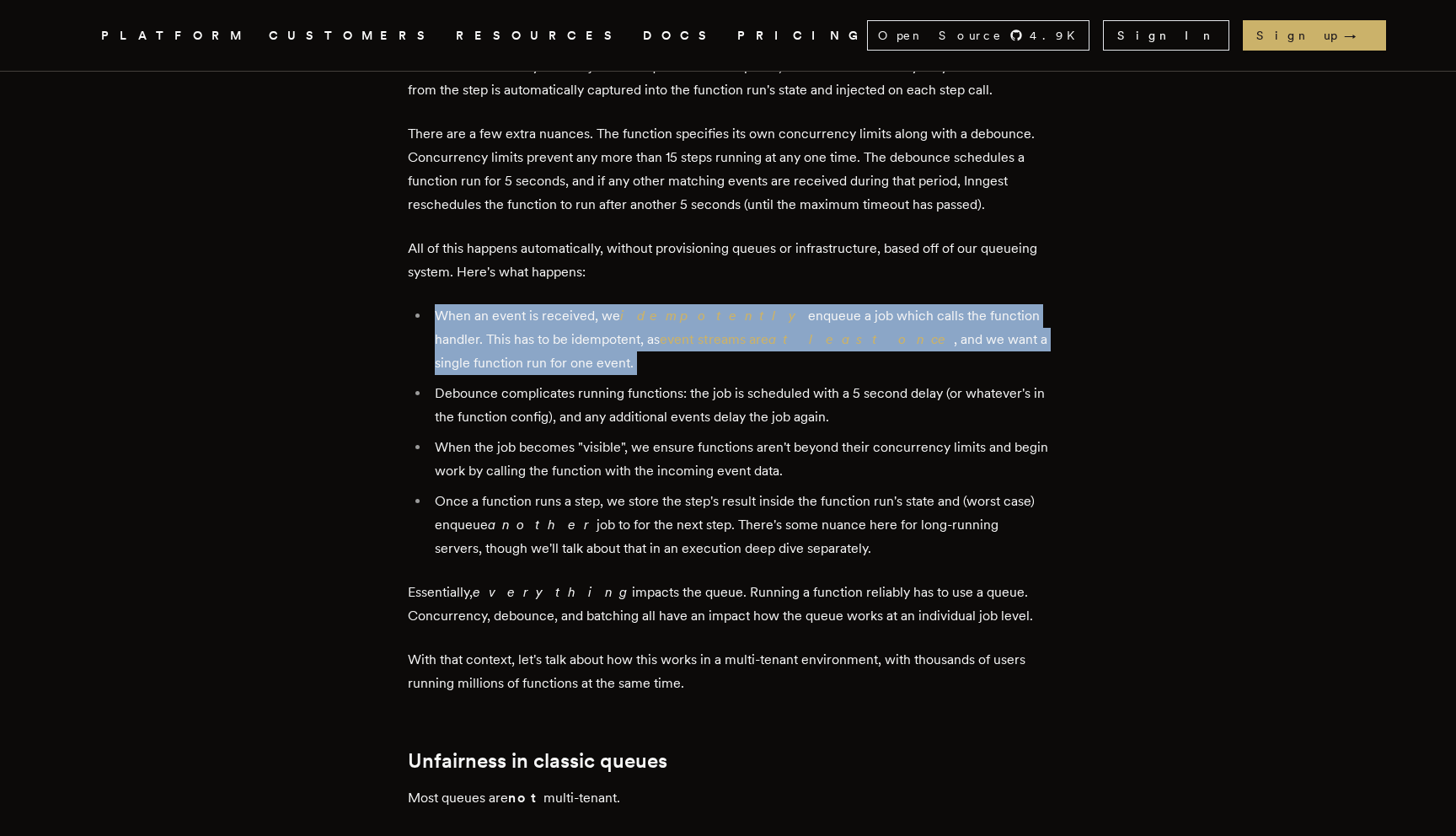
click at [421, 251] on div "In software development, queueing systems are important for reliability, and th…" at bounding box center [728, 497] width 641 height 5140
drag, startPoint x: 427, startPoint y: 252, endPoint x: 550, endPoint y: 342, distance: 152.4
click at [550, 342] on div "In software development, queueing systems are important for reliability, and th…" at bounding box center [728, 497] width 641 height 5140
click at [550, 382] on li "Debounce complicates running functions: the job is scheduled with a 5 second de…" at bounding box center [739, 405] width 619 height 47
drag, startPoint x: 505, startPoint y: 311, endPoint x: 418, endPoint y: 257, distance: 102.4
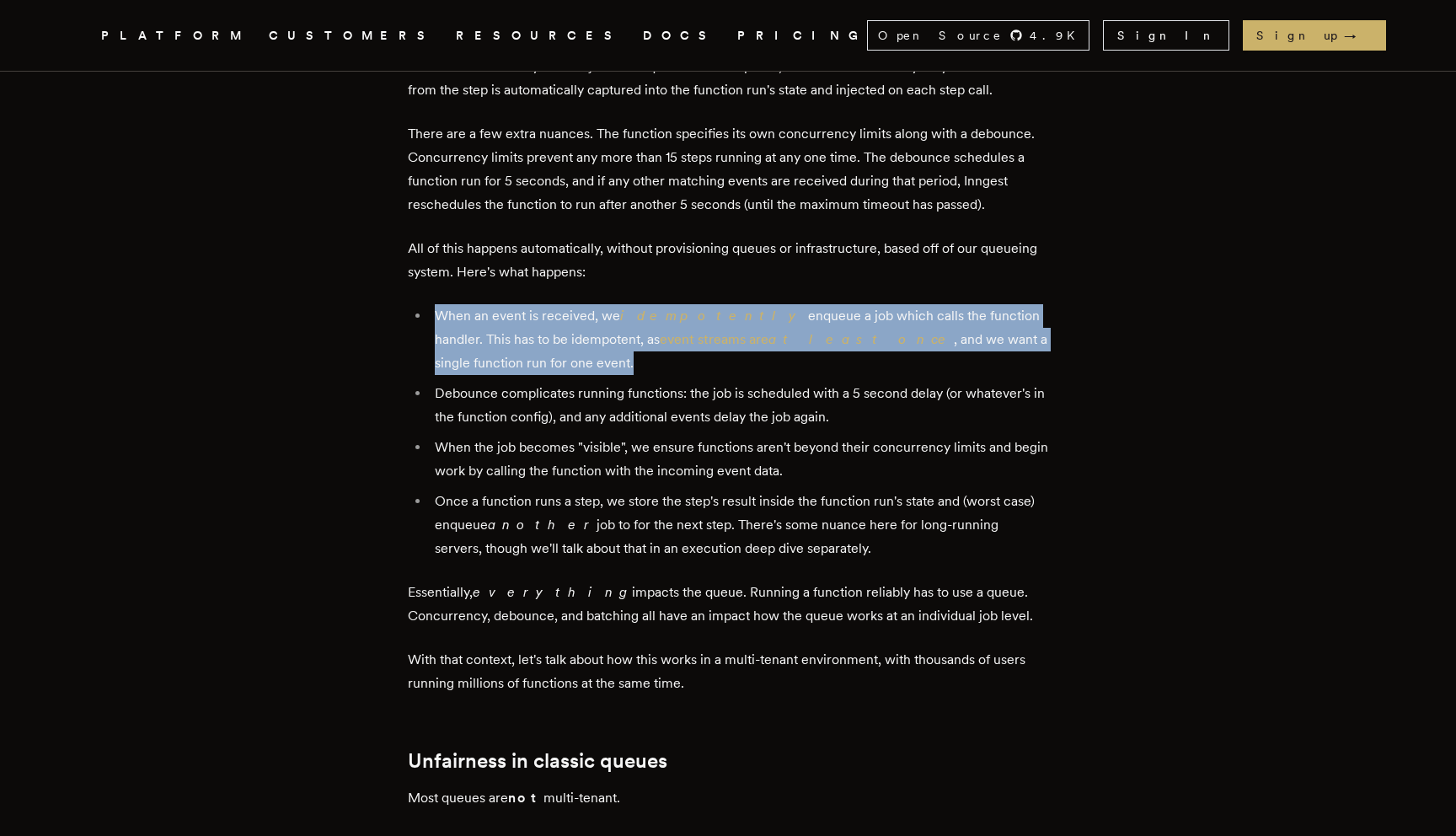
click at [418, 305] on ul "When an event is received, we idempotently enqueue a job which calls the functi…" at bounding box center [728, 432] width 641 height 256
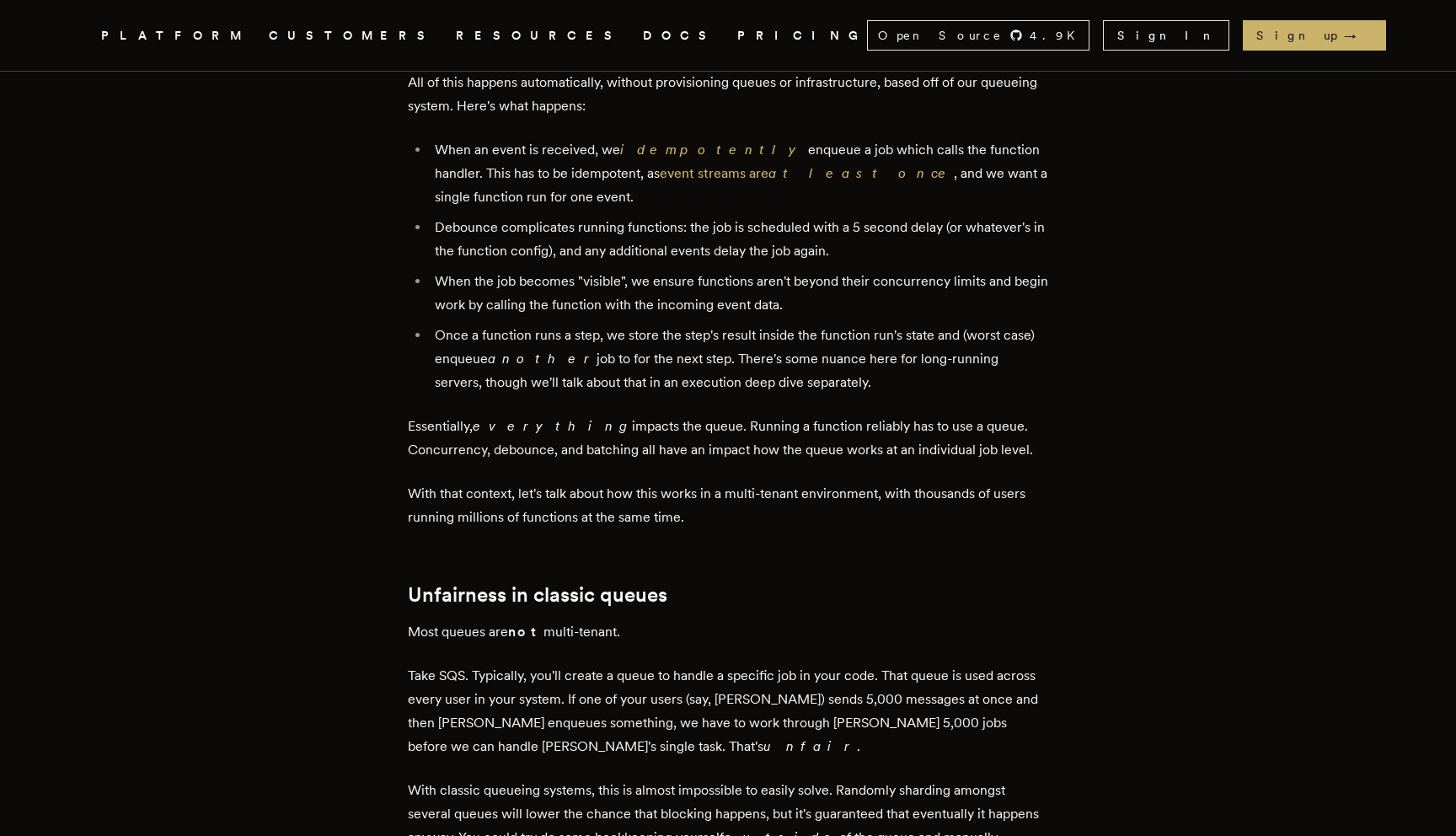
scroll to position [2988, 0]
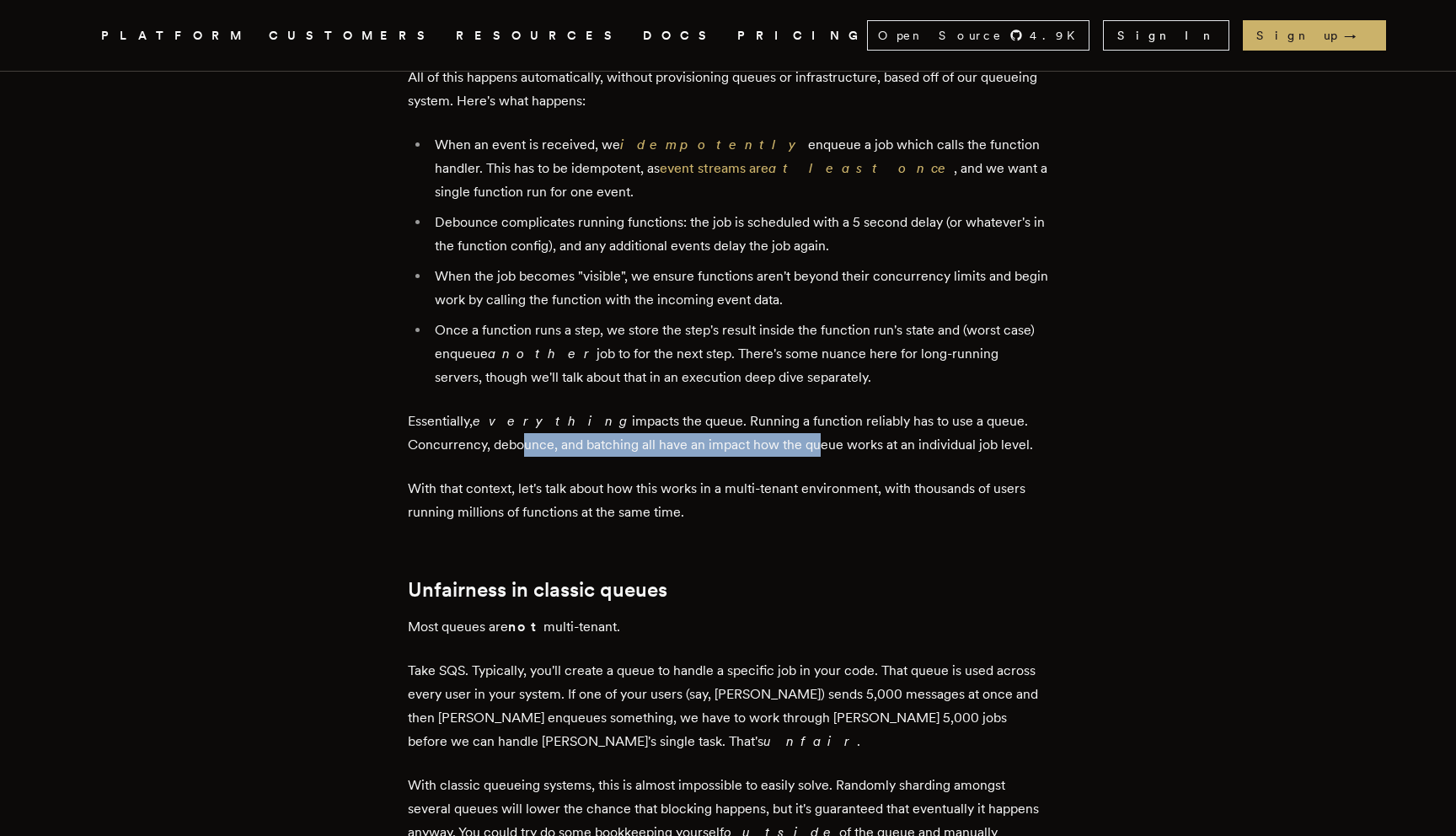
drag, startPoint x: 435, startPoint y: 403, endPoint x: 732, endPoint y: 392, distance: 297.2
click at [732, 410] on p "Essentially, everything impacts the queue. Running a function reliably has to u…" at bounding box center [728, 433] width 641 height 47
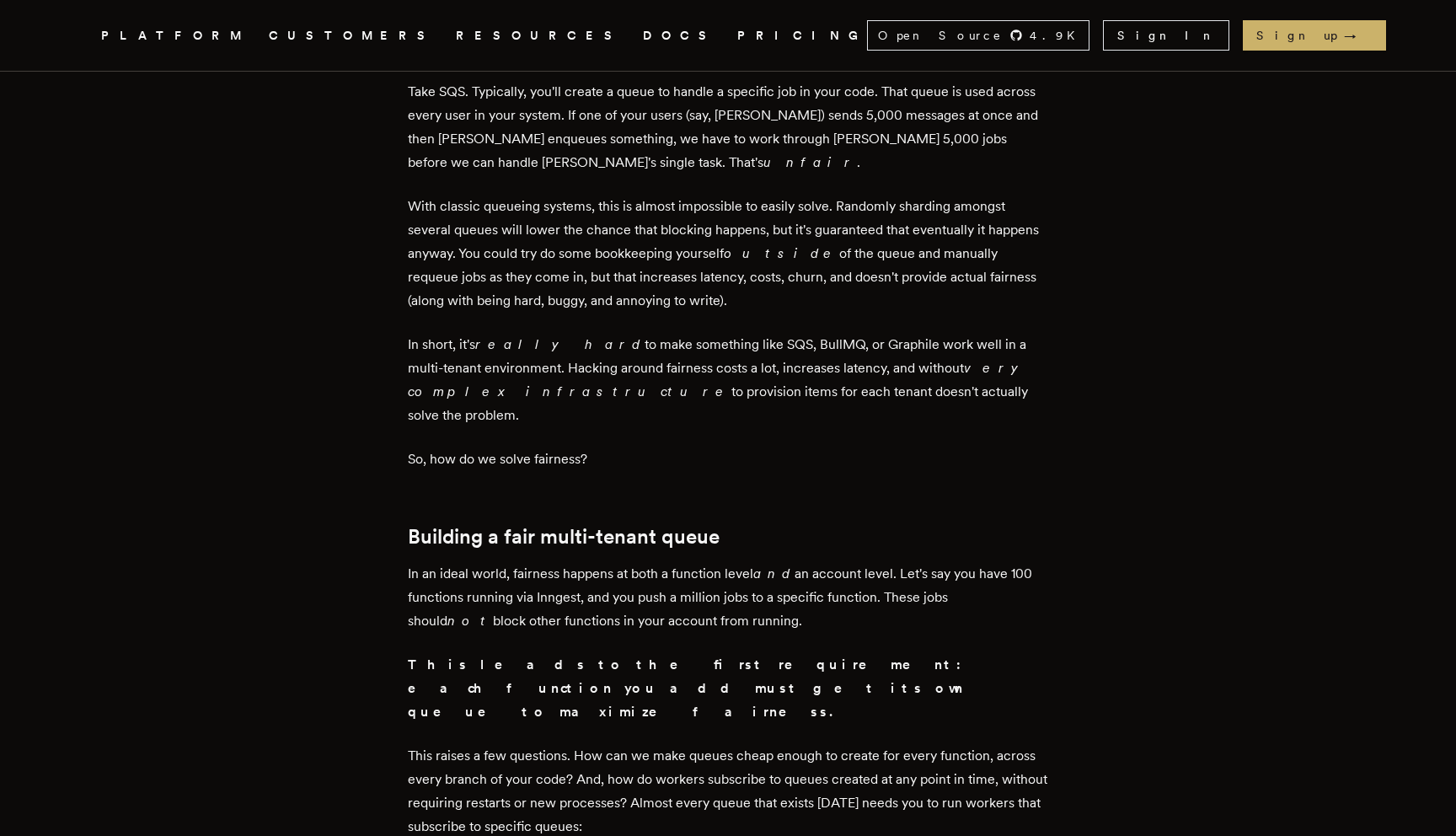
scroll to position [3648, 0]
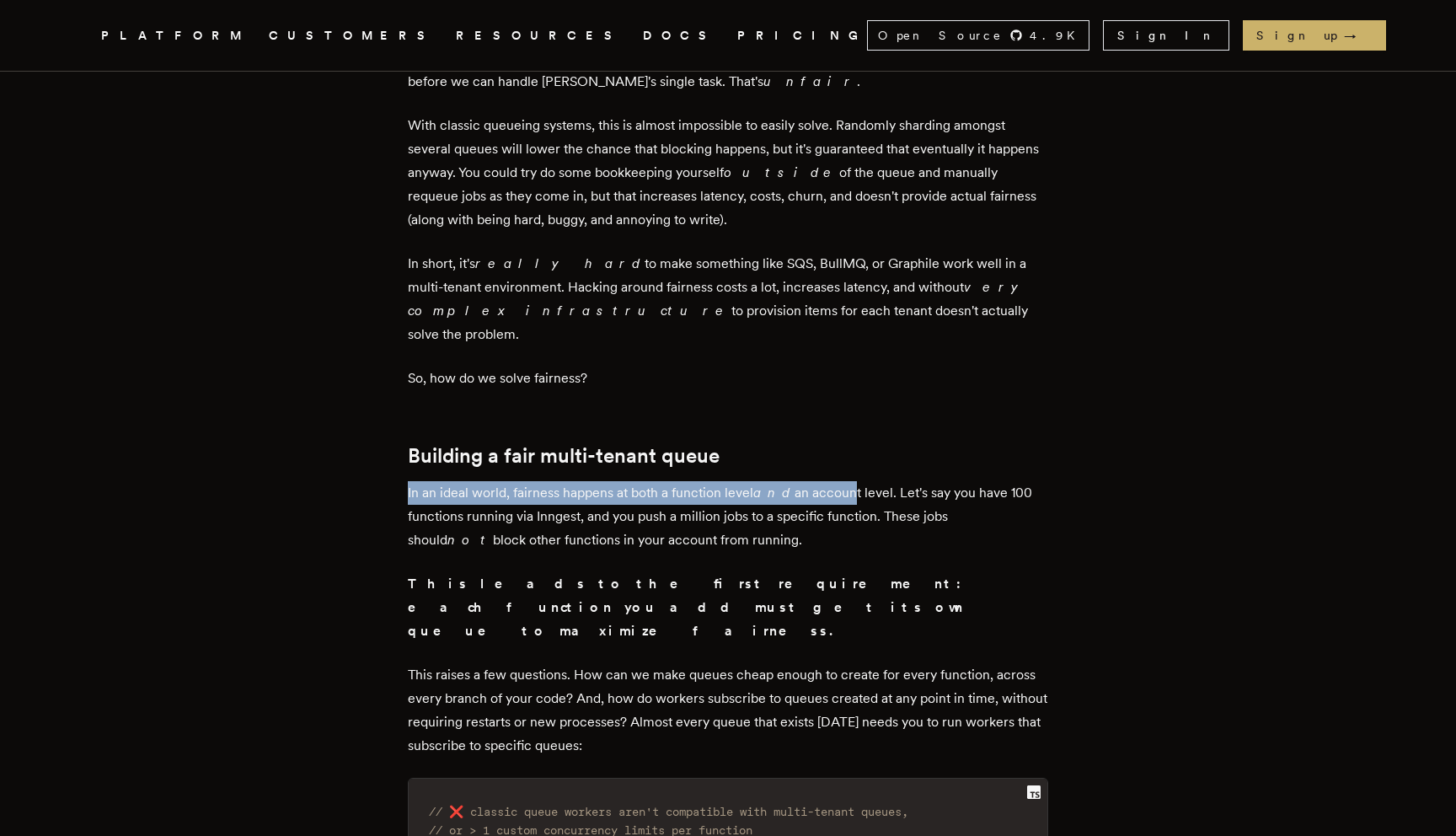
drag, startPoint x: 410, startPoint y: 422, endPoint x: 850, endPoint y: 421, distance: 440.0
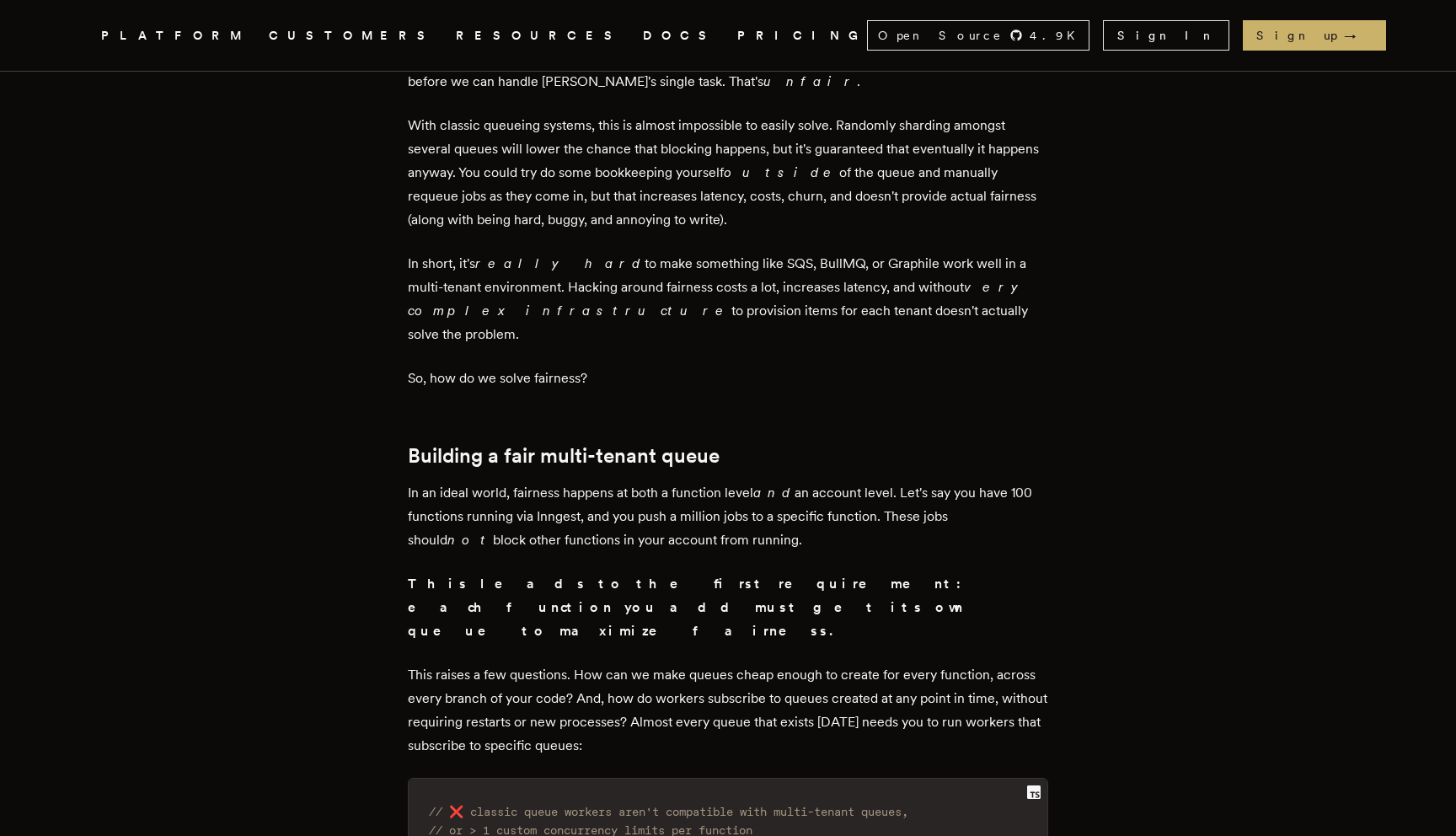
click at [850, 481] on p "In an ideal world, fairness happens at both a function level and an account lev…" at bounding box center [728, 516] width 641 height 71
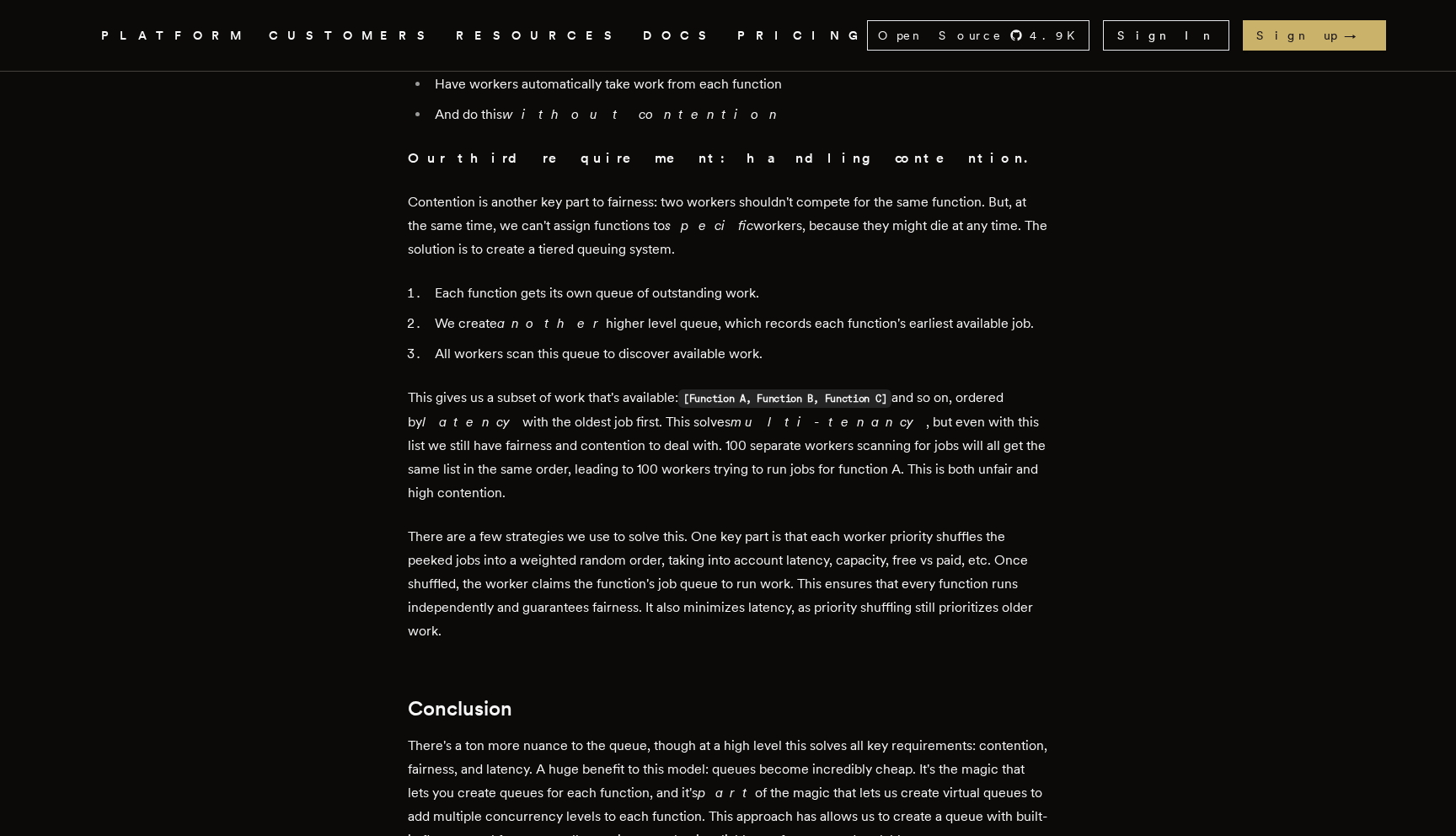
scroll to position [4833, 0]
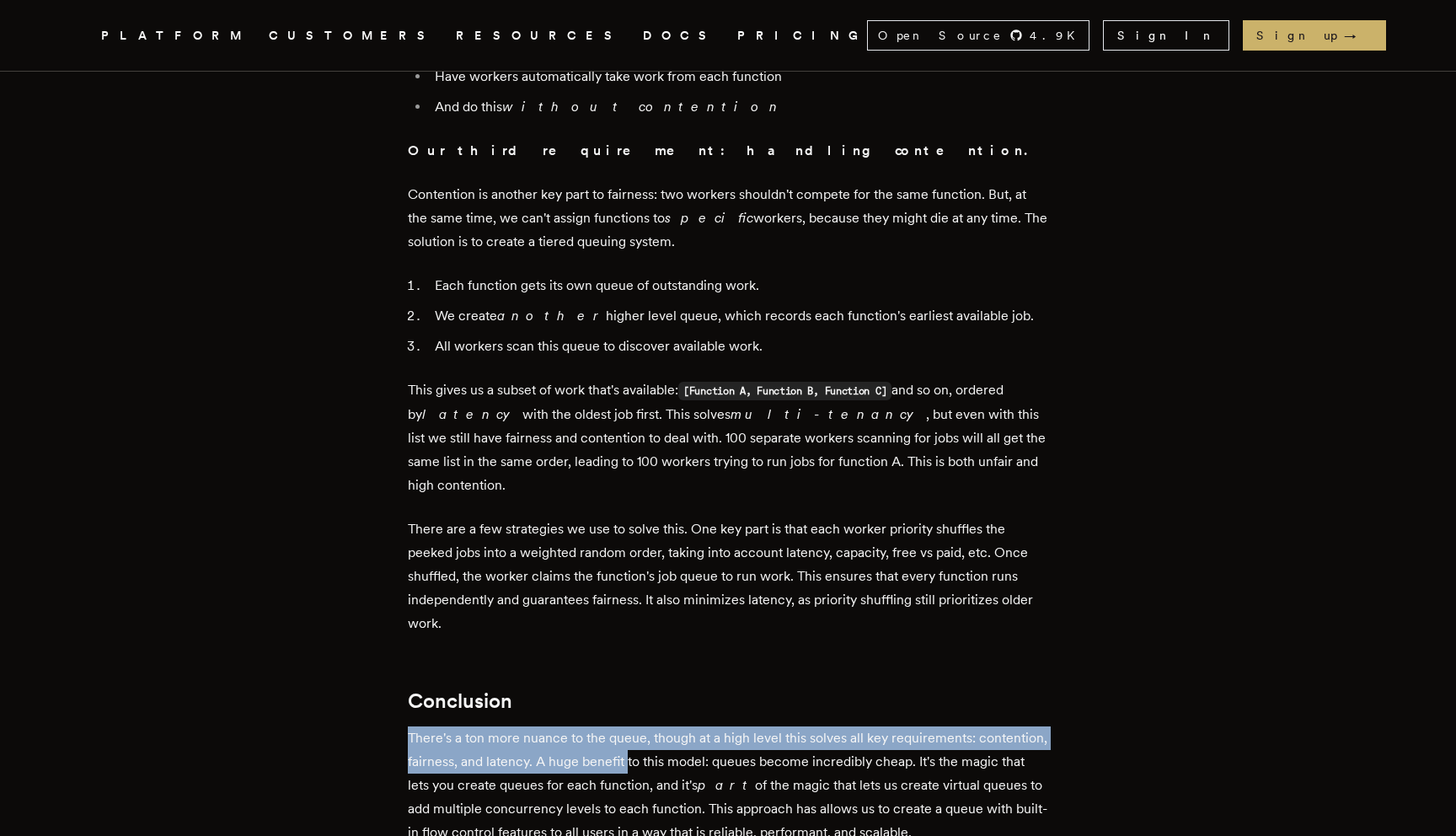
drag, startPoint x: 414, startPoint y: 594, endPoint x: 707, endPoint y: 613, distance: 293.6
click at [706, 726] on p "There's a ton more nuance to the queue, though at a high level this solves all …" at bounding box center [728, 797] width 641 height 142
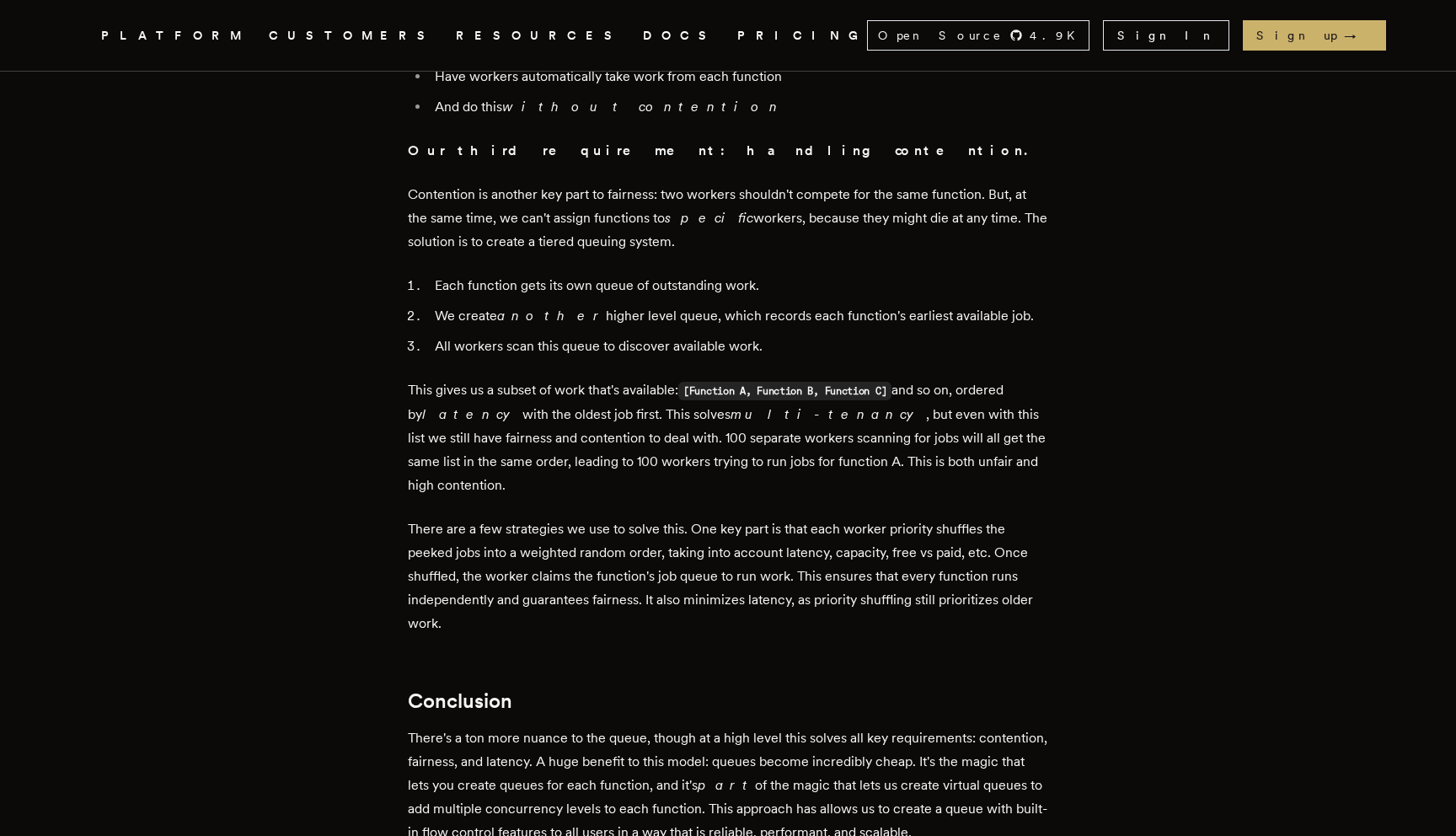
click at [707, 726] on p "There's a ton more nuance to the queue, though at a high level this solves all …" at bounding box center [728, 797] width 641 height 142
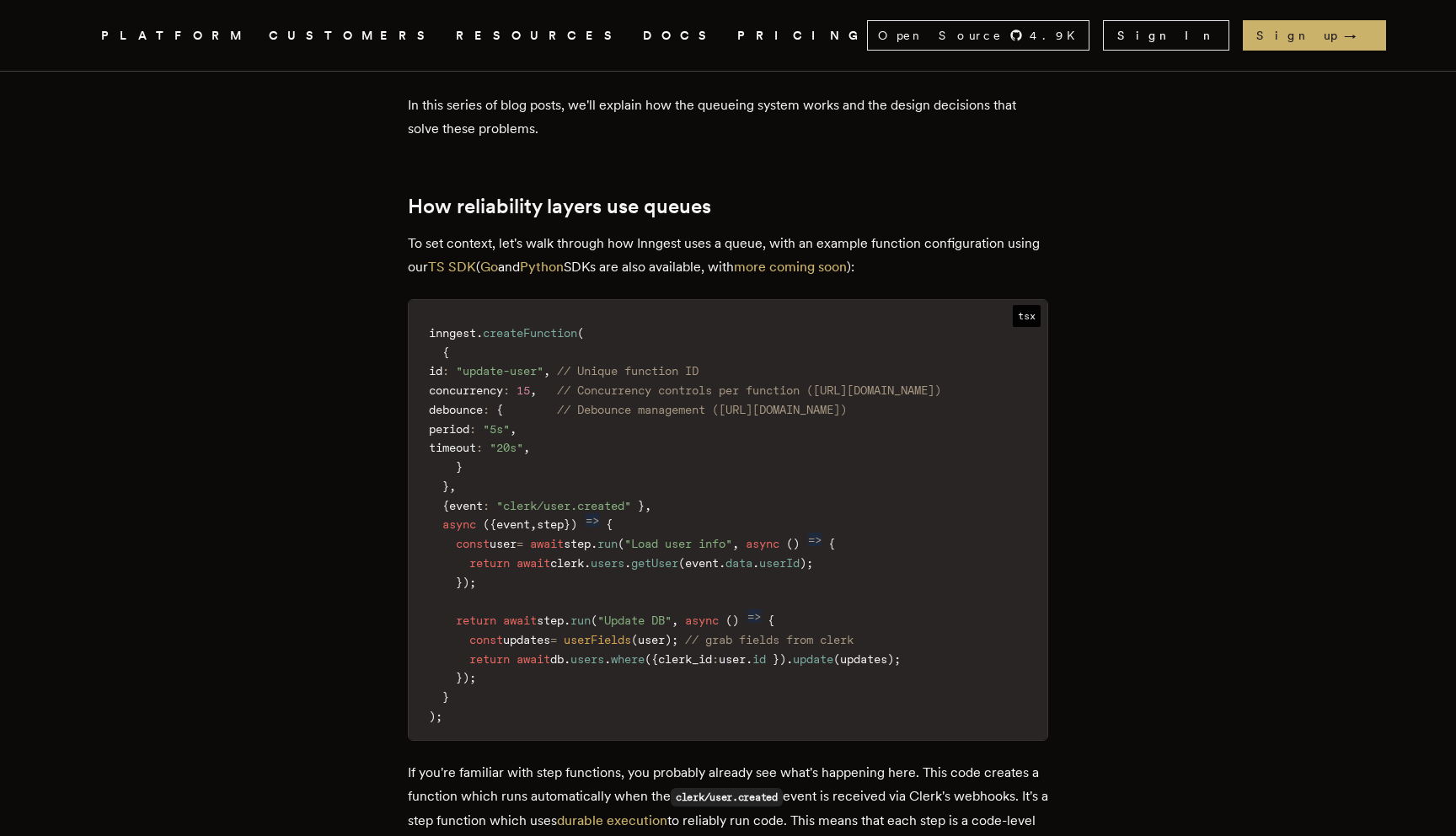
scroll to position [1959, 0]
